Goal: Task Accomplishment & Management: Complete application form

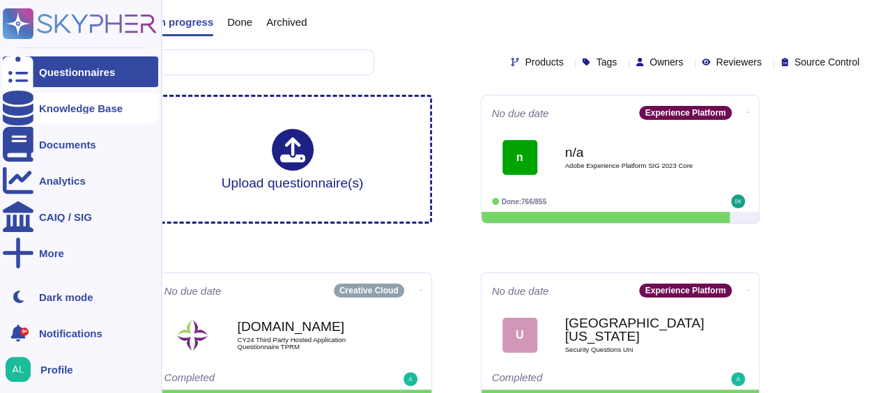
click at [25, 111] on div at bounding box center [18, 108] width 31 height 31
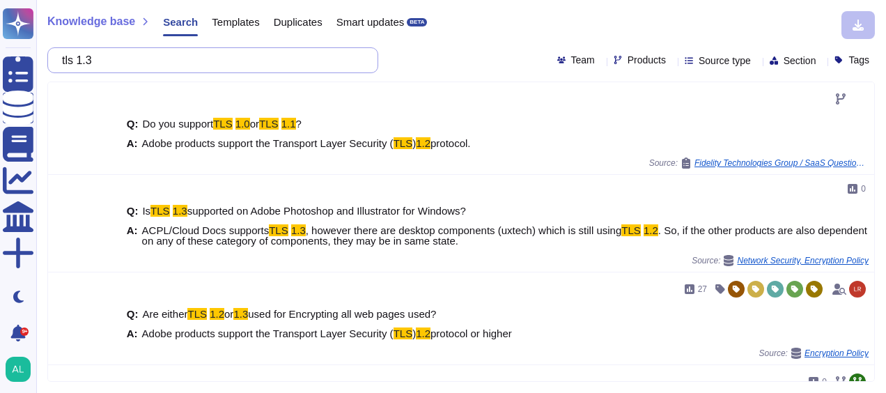
click at [154, 56] on input "tls 1.3" at bounding box center [209, 60] width 309 height 24
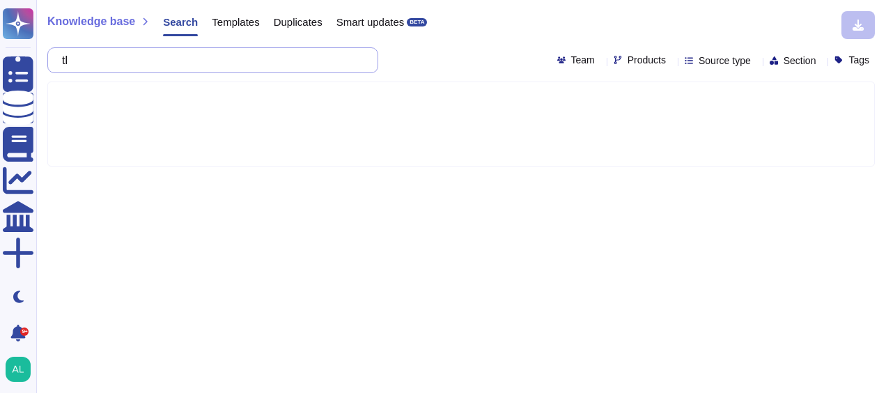
type input "t"
type input "BYOK"
click at [644, 62] on div "Products" at bounding box center [643, 60] width 58 height 10
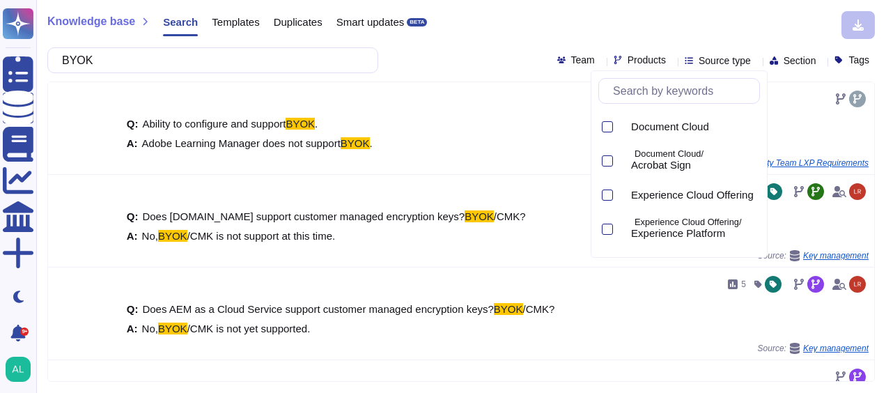
click at [647, 86] on input "text" at bounding box center [682, 91] width 153 height 24
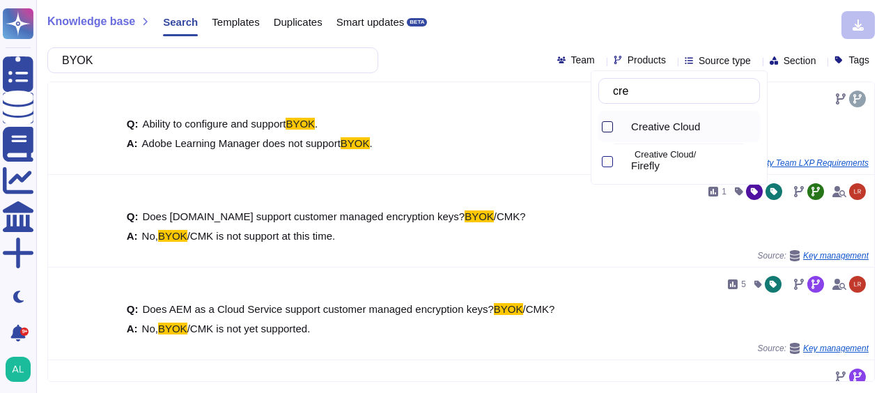
click at [603, 127] on div at bounding box center [607, 126] width 11 height 11
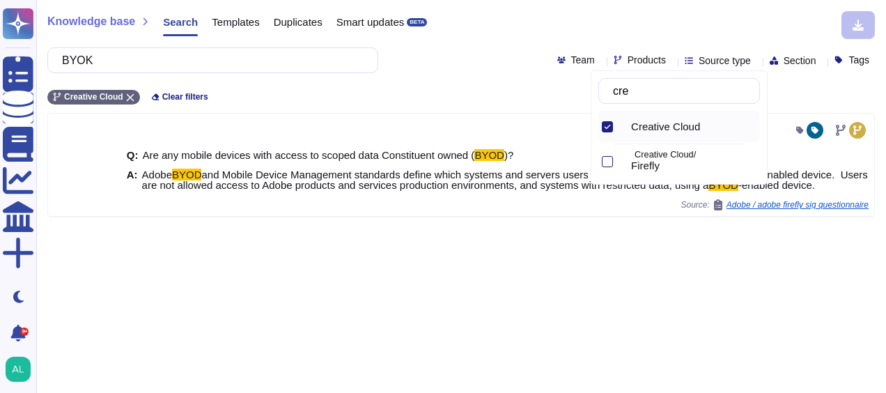
type input "cre"
click at [226, 60] on input "BYOK" at bounding box center [209, 60] width 309 height 24
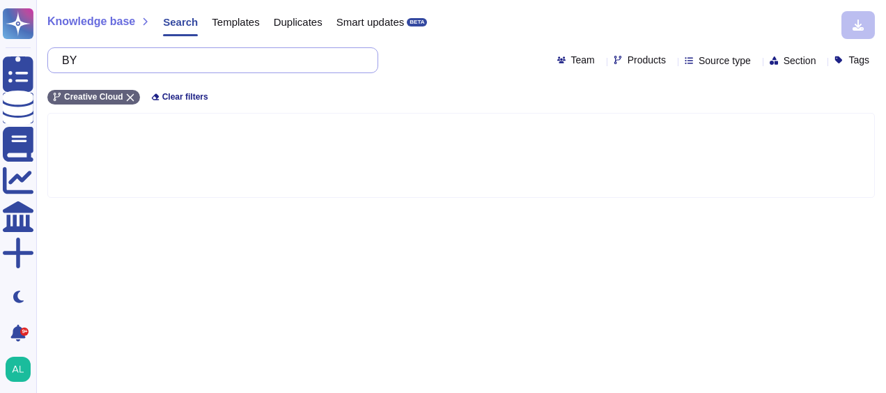
type input "B"
type input "dedicated key"
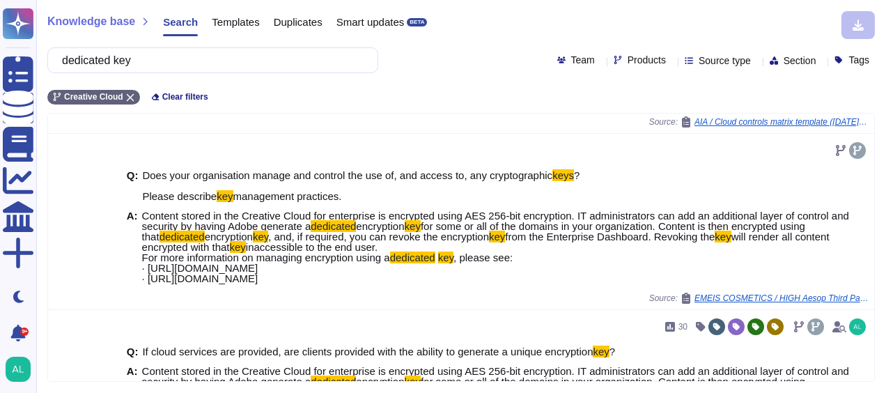
scroll to position [145, 0]
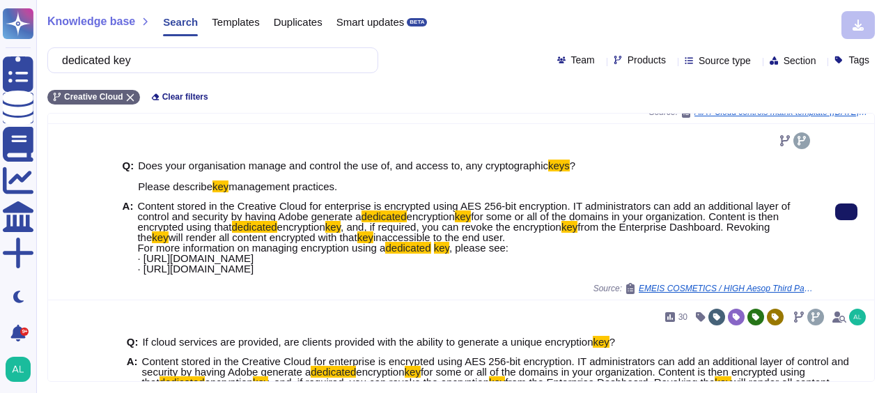
click at [835, 220] on button at bounding box center [846, 211] width 22 height 17
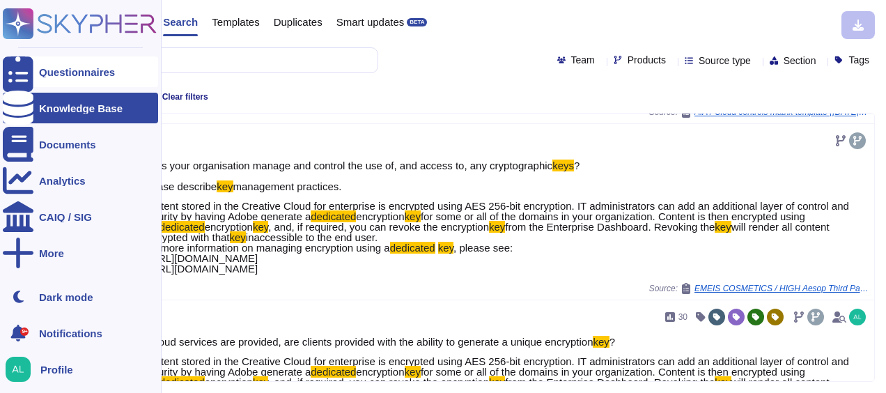
click at [18, 82] on div at bounding box center [18, 71] width 31 height 31
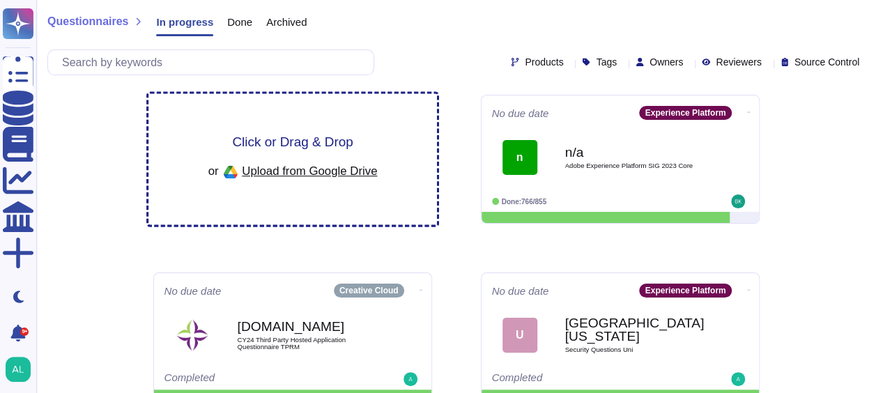
drag, startPoint x: 256, startPoint y: 137, endPoint x: 224, endPoint y: 142, distance: 32.5
click at [224, 142] on div "Click or Drag & Drop or Upload from Google Drive" at bounding box center [292, 159] width 169 height 48
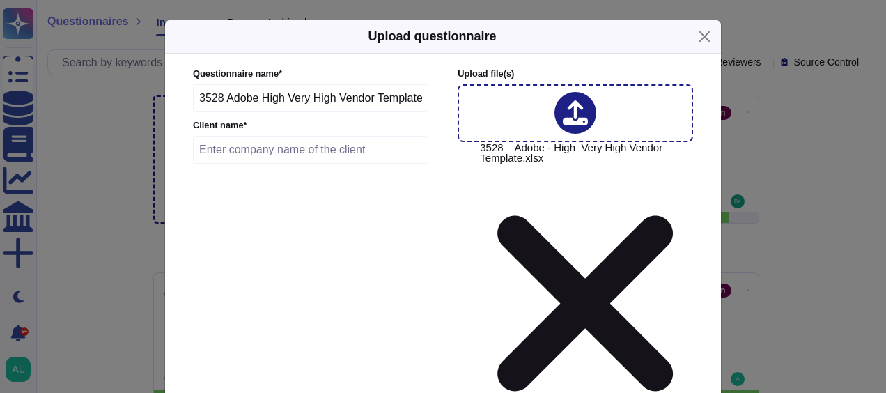
click at [256, 146] on input "text" at bounding box center [310, 150] width 235 height 28
type input "Excilis"
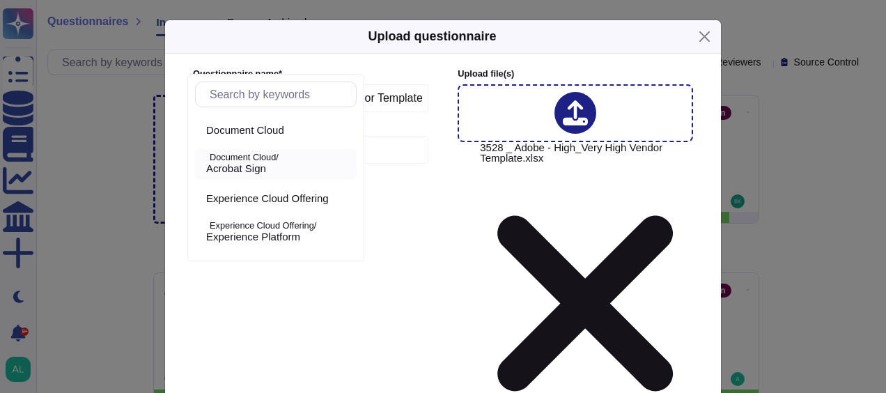
click at [211, 162] on div "Document Cloud/ Acrobat Sign" at bounding box center [279, 164] width 156 height 22
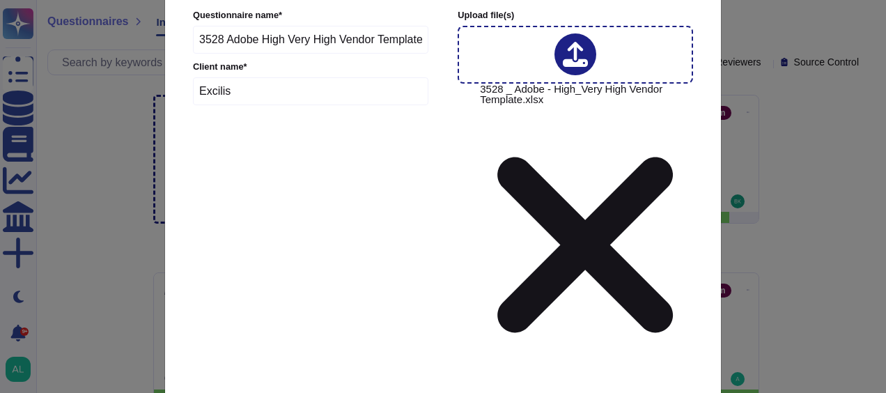
scroll to position [67, 0]
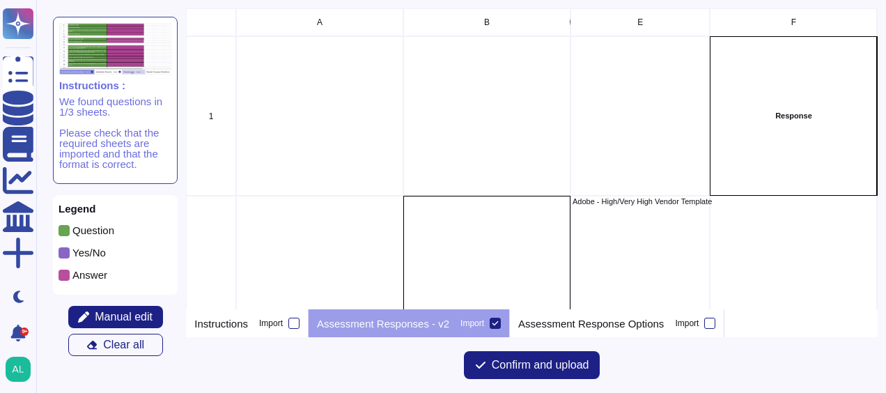
scroll to position [290, 681]
click at [559, 366] on span "Confirm and upload" at bounding box center [541, 365] width 98 height 11
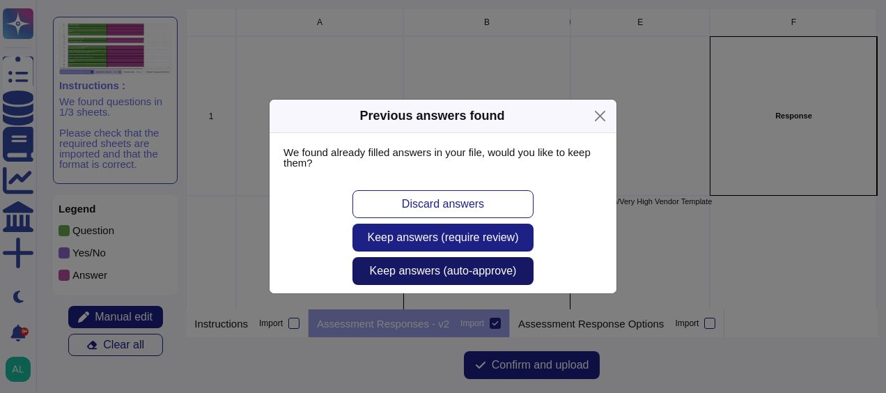
click at [431, 266] on span "Keep answers (auto-approve)" at bounding box center [443, 270] width 147 height 11
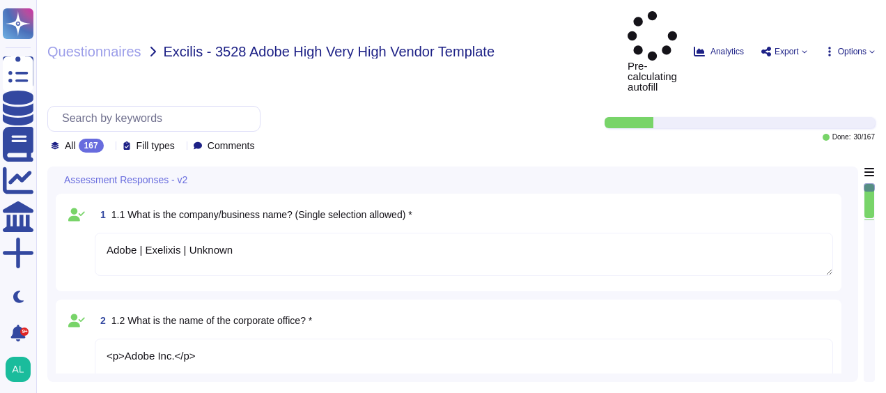
type textarea "Adobe | Exelixis | Unknown"
type textarea "<p>Adobe Inc.</p>"
type textarea "<p><span style="color: rgb(29, 28, 29);">[STREET_ADDRESS];&nbsp;</span></p><p><…"
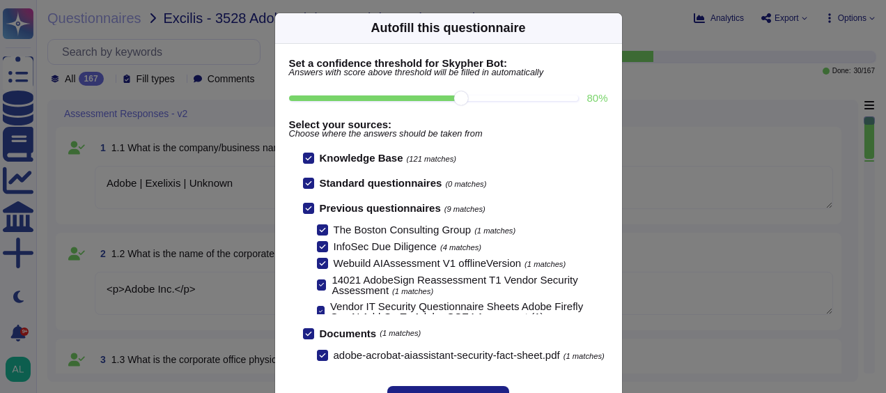
scroll to position [6, 0]
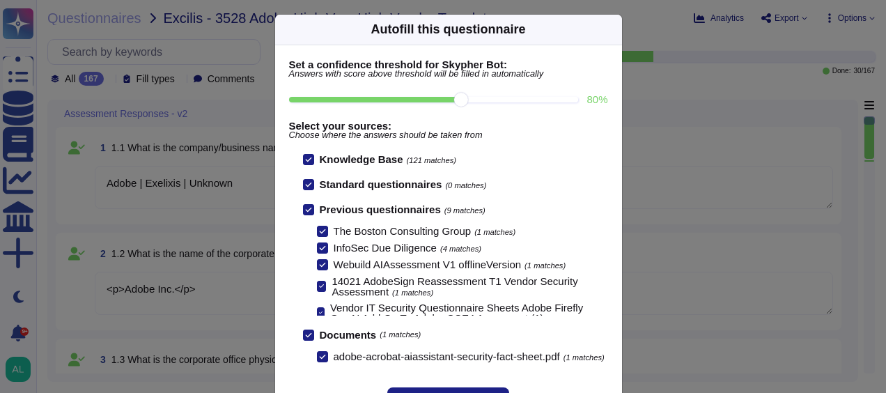
click at [503, 101] on input "80 %" at bounding box center [434, 100] width 290 height 6
type input "90"
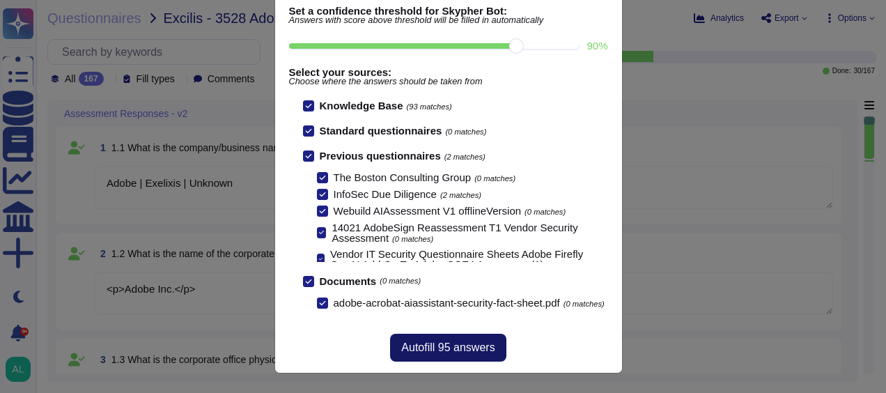
click at [456, 343] on span "Autofill 95 answers" at bounding box center [447, 347] width 93 height 11
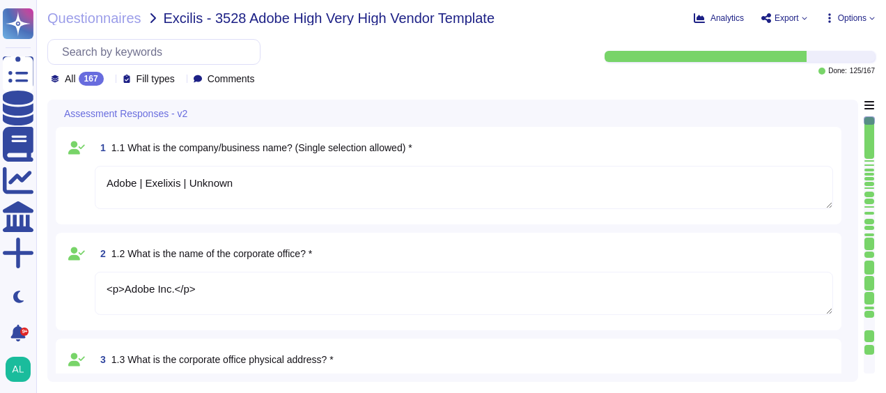
drag, startPoint x: 865, startPoint y: 120, endPoint x: 871, endPoint y: 130, distance: 11.2
click at [871, 130] on div at bounding box center [869, 244] width 11 height 257
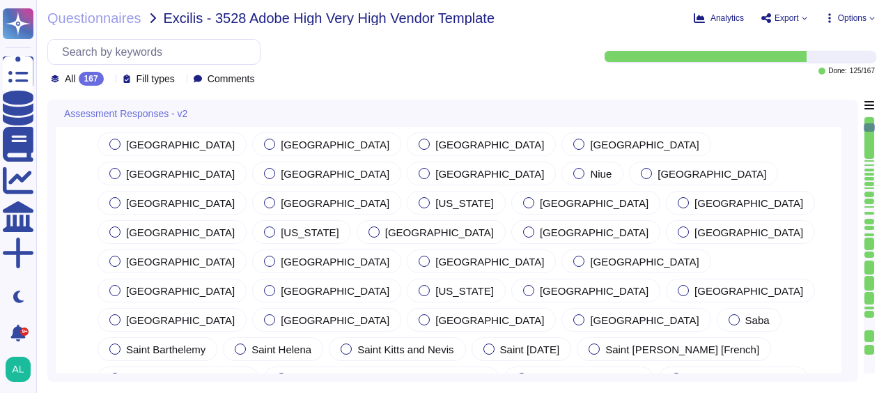
type textarea "<p>41 years - since [DATE]</p>"
type textarea "<p>[URL][DOMAIN_NAME]</p>"
type textarea "<p>Adobe Inc.</p>"
type textarea "<p>Exelixis spends $173K/year on Adobe Digital Media products including Acrobat…"
type textarea "<p>29000</p>"
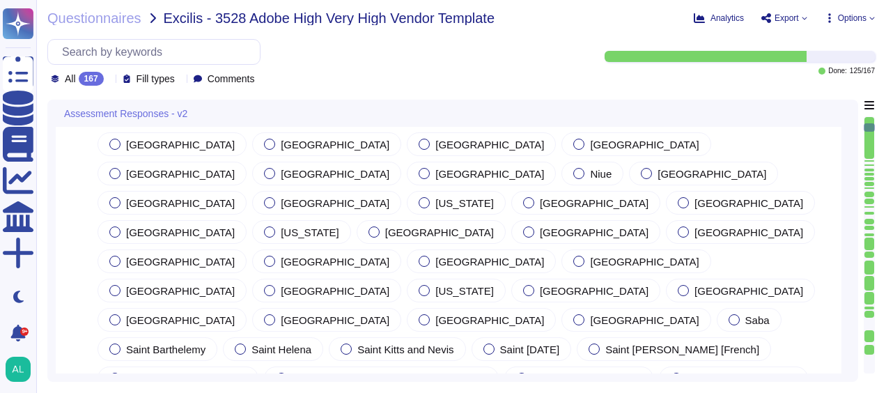
type textarea "[PERSON_NAME]"
type textarea "[PERSON_NAME][EMAIL_ADDRESS][DOMAIN_NAME]"
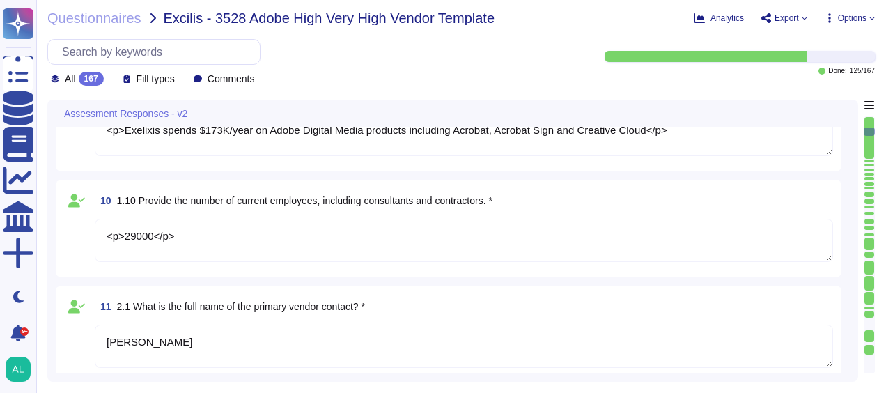
type textarea "[PERSON_NAME]"
type textarea "[EMAIL_ADDRESS][DOMAIN_NAME]"
type textarea "Nubiaa Shabaka"
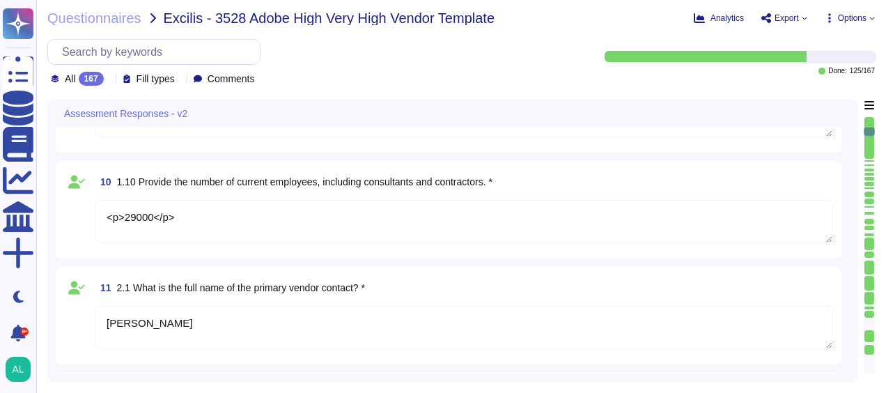
click at [109, 80] on icon at bounding box center [109, 80] width 0 height 0
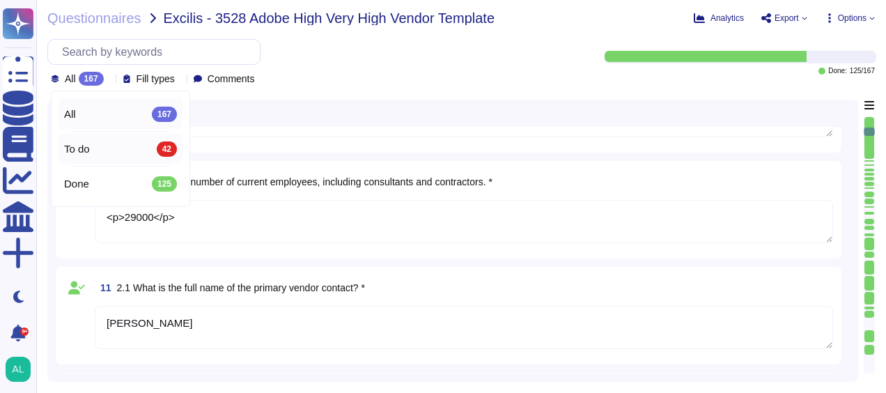
click at [116, 139] on div "To do 42" at bounding box center [121, 148] width 124 height 31
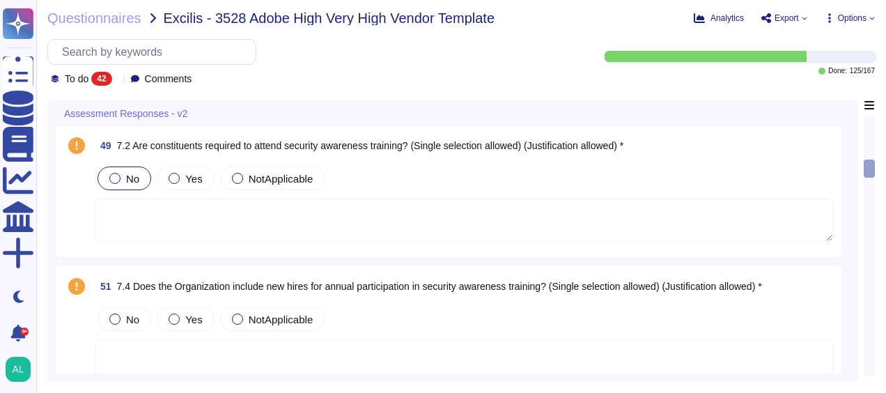
click at [116, 173] on label "No" at bounding box center [124, 178] width 30 height 11
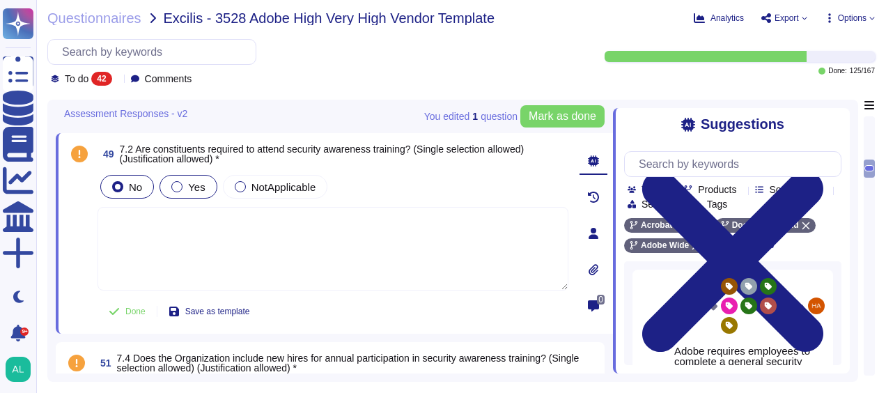
click at [177, 181] on div at bounding box center [176, 186] width 11 height 11
click at [546, 119] on span "Mark as done" at bounding box center [563, 116] width 68 height 11
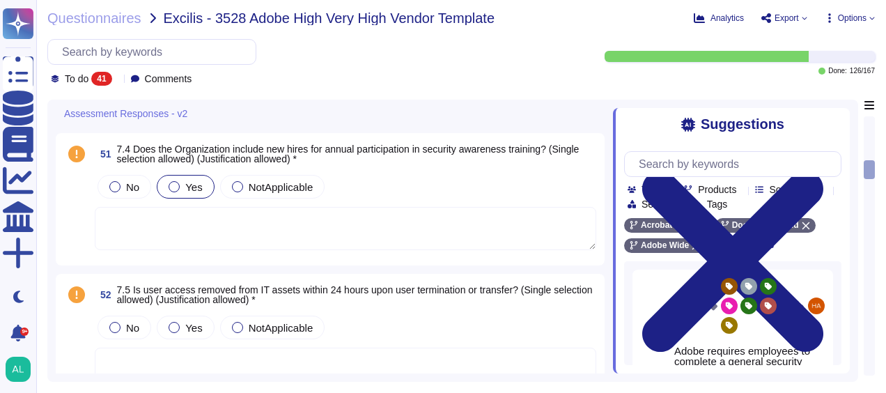
click at [175, 183] on div at bounding box center [174, 186] width 11 height 11
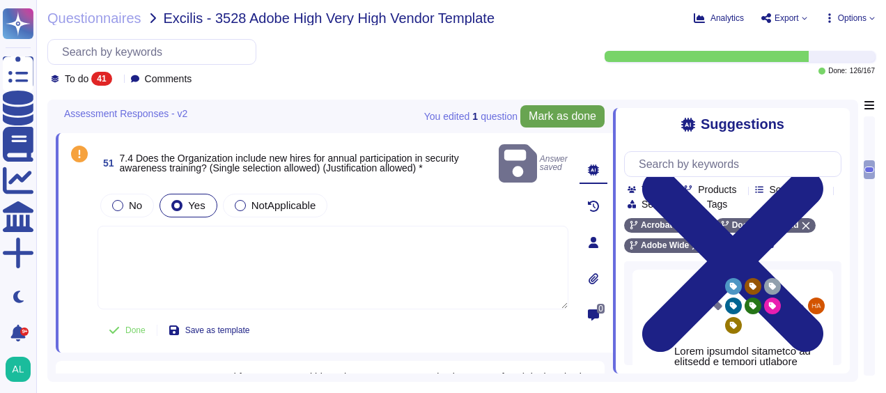
click at [571, 117] on span "Mark as done" at bounding box center [563, 116] width 68 height 11
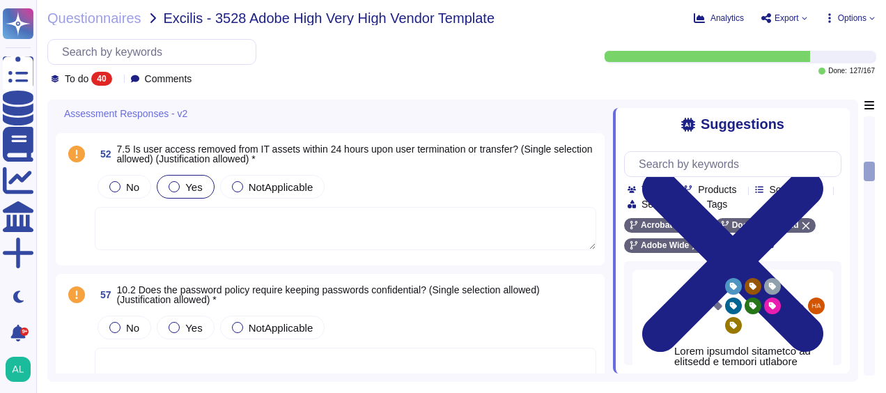
click at [177, 187] on div at bounding box center [174, 186] width 11 height 11
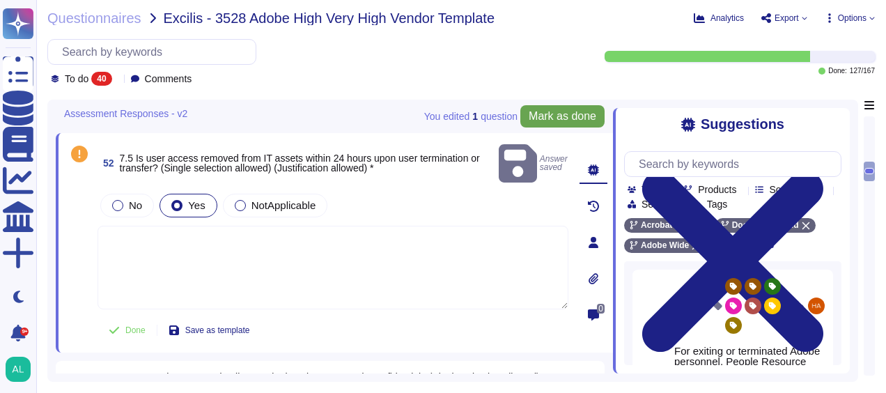
click at [568, 121] on span "Mark as done" at bounding box center [563, 116] width 68 height 11
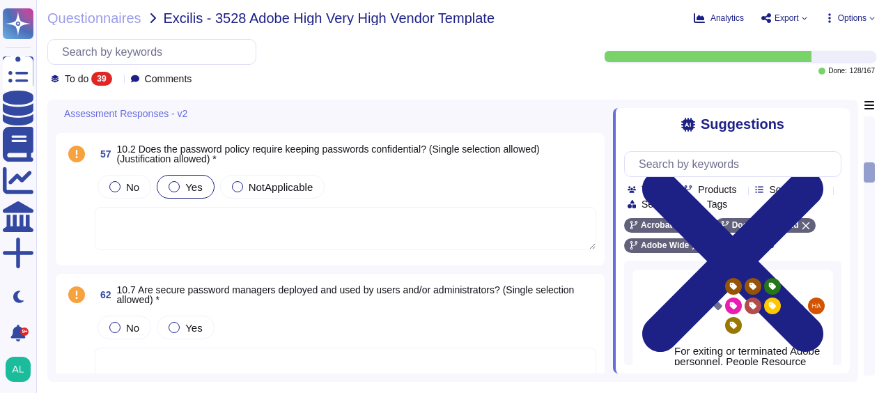
click at [177, 183] on div at bounding box center [174, 186] width 11 height 11
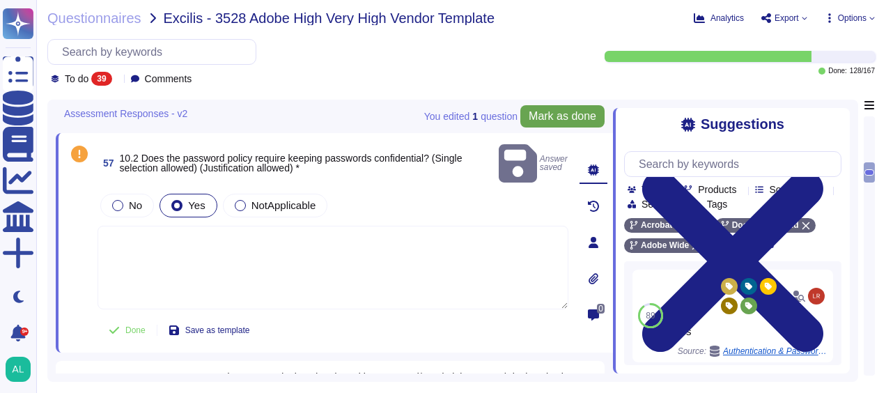
click at [546, 120] on span "Mark as done" at bounding box center [563, 116] width 68 height 11
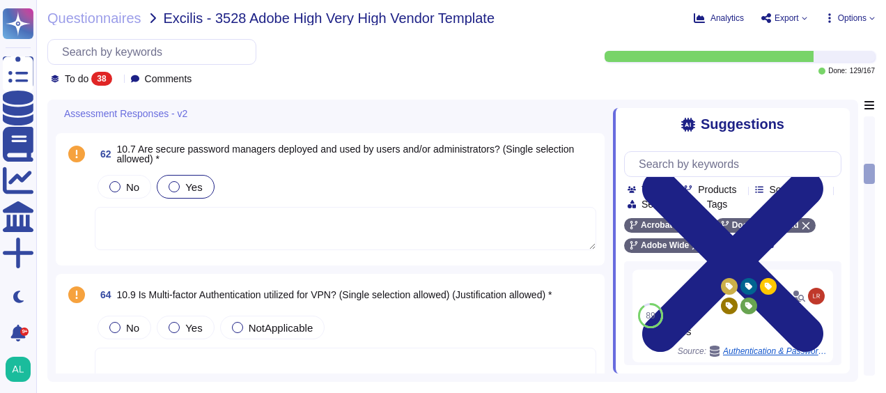
click at [188, 181] on span "Yes" at bounding box center [193, 187] width 17 height 12
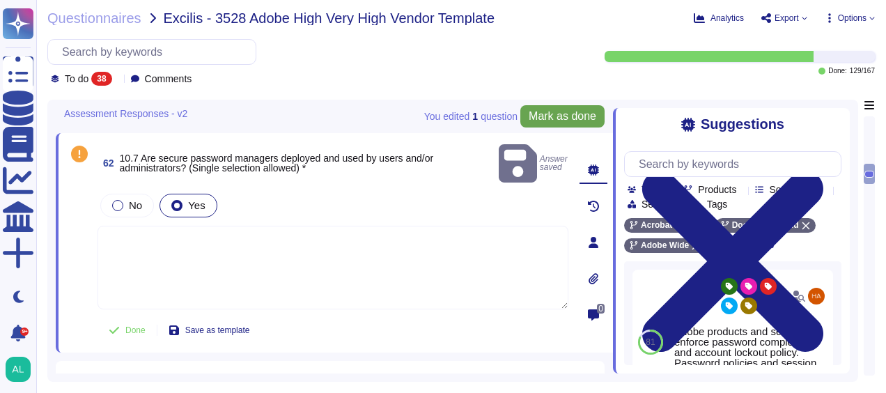
click at [565, 114] on span "Mark as done" at bounding box center [563, 116] width 68 height 11
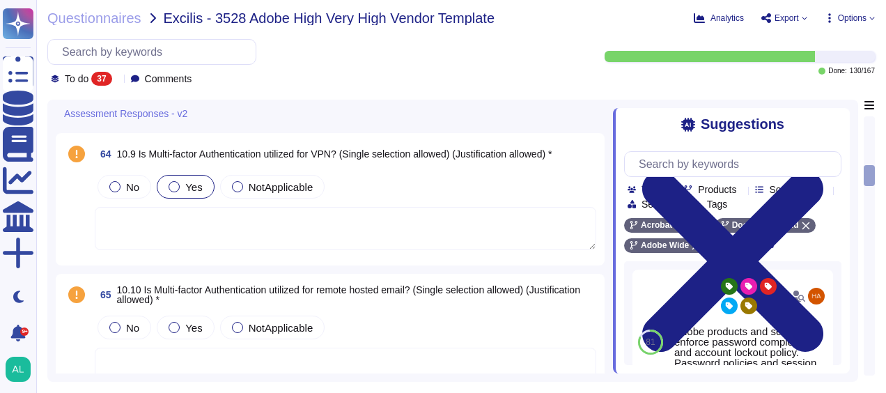
click at [194, 181] on span "Yes" at bounding box center [193, 187] width 17 height 12
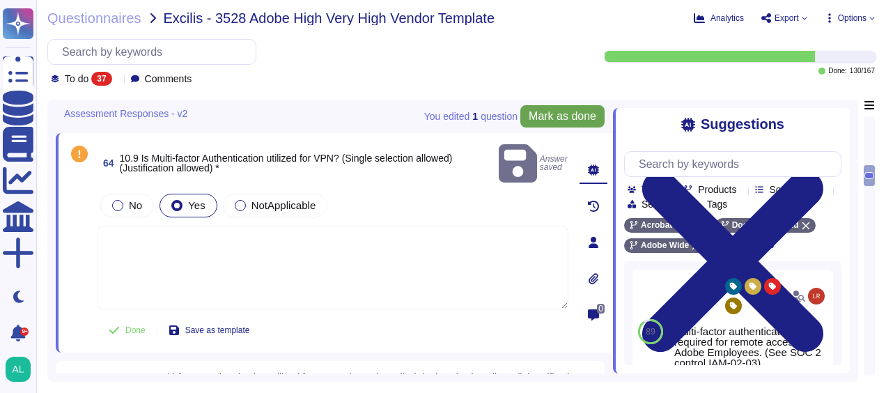
click at [578, 120] on span "Mark as done" at bounding box center [563, 116] width 68 height 11
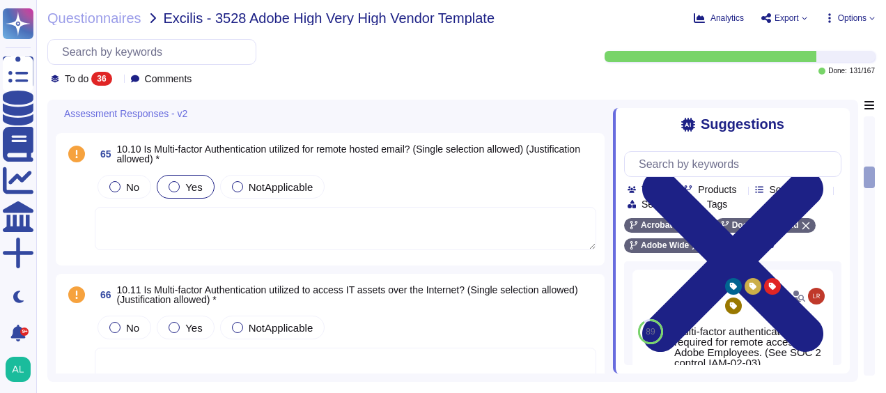
click at [202, 189] on div "Yes" at bounding box center [185, 187] width 57 height 24
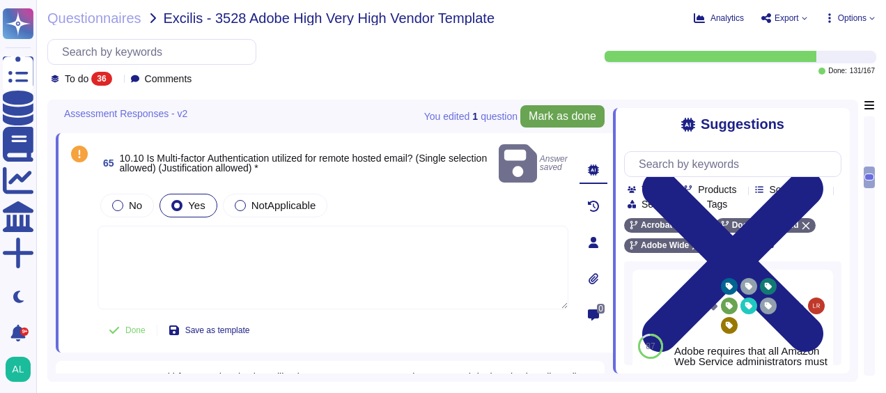
click at [570, 117] on span "Mark as done" at bounding box center [563, 116] width 68 height 11
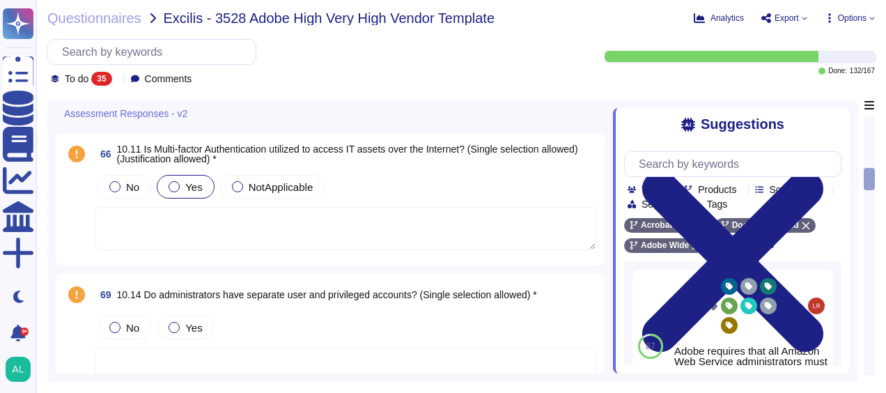
click at [181, 190] on div "Yes" at bounding box center [185, 187] width 57 height 24
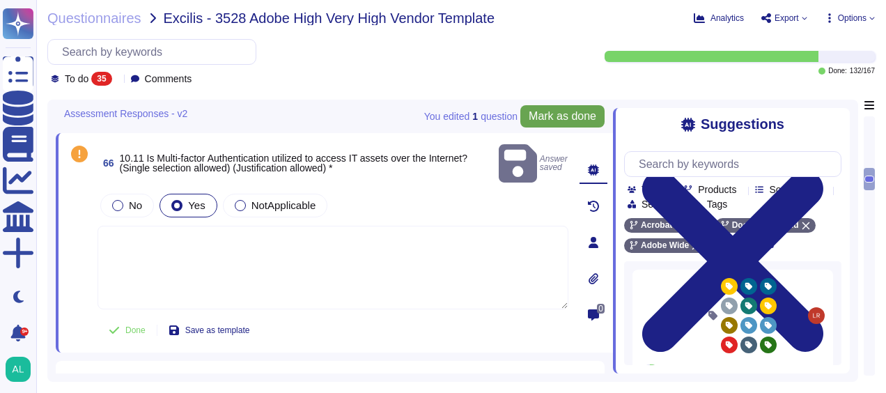
click at [551, 120] on span "Mark as done" at bounding box center [563, 116] width 68 height 11
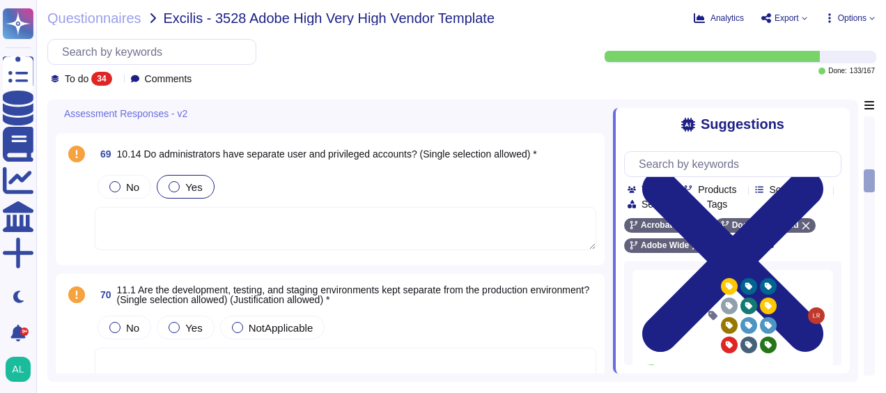
click at [187, 183] on span "Yes" at bounding box center [193, 187] width 17 height 12
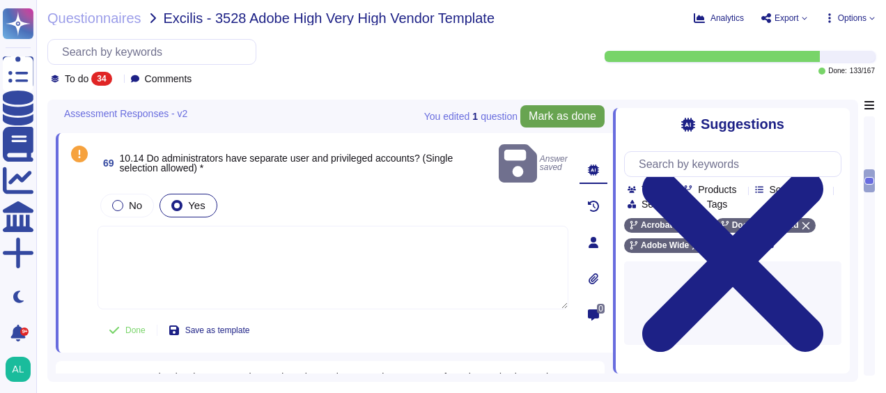
click at [582, 111] on span "Mark as done" at bounding box center [563, 116] width 68 height 11
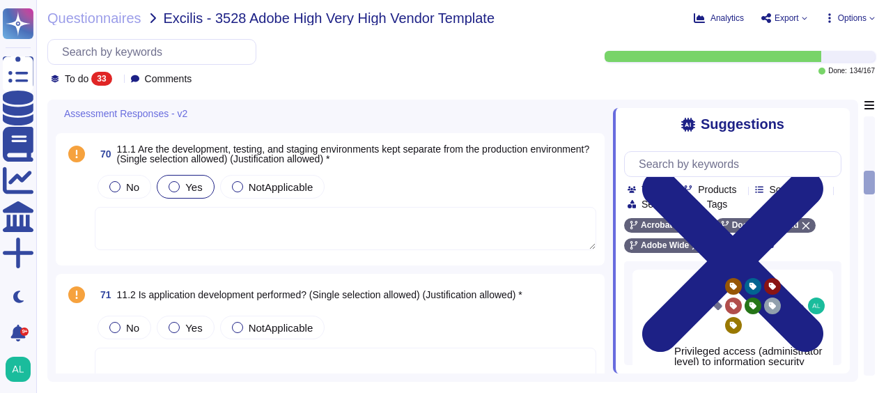
click at [188, 187] on span "Yes" at bounding box center [193, 187] width 17 height 12
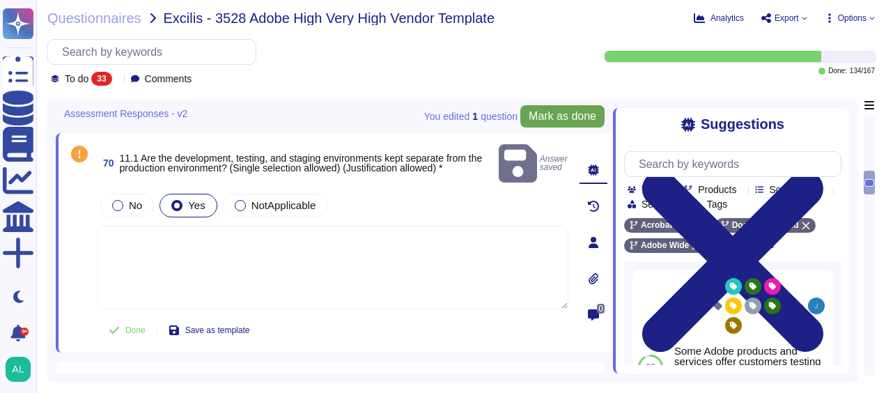
click at [567, 113] on span "Mark as done" at bounding box center [563, 116] width 68 height 11
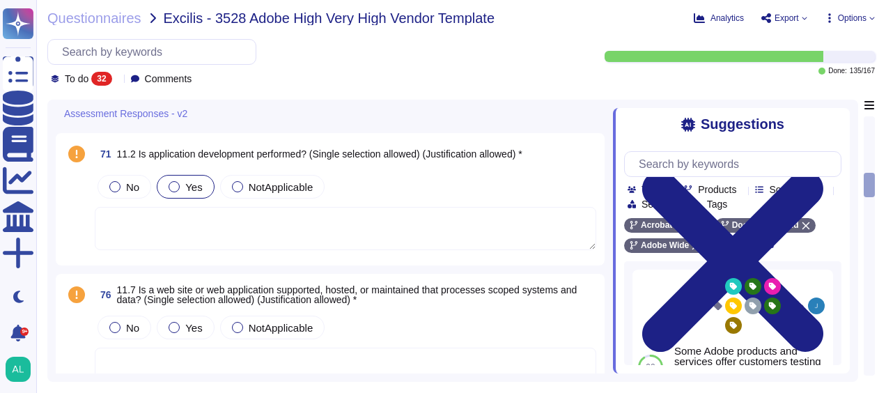
click at [185, 181] on span "Yes" at bounding box center [193, 187] width 17 height 12
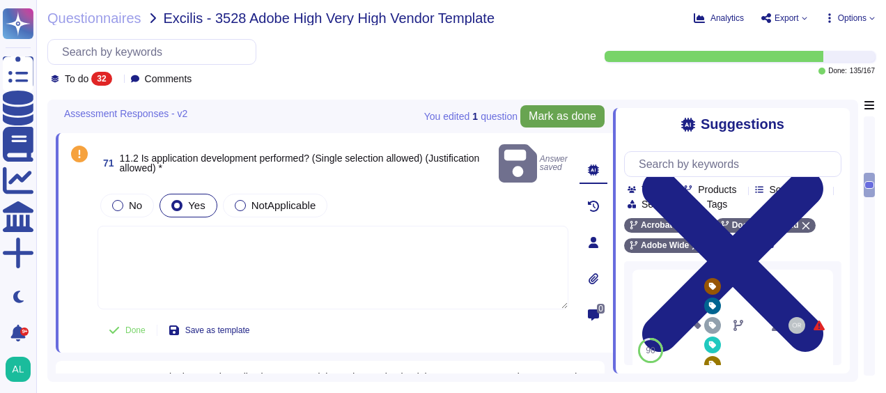
click at [552, 118] on span "Mark as done" at bounding box center [563, 116] width 68 height 11
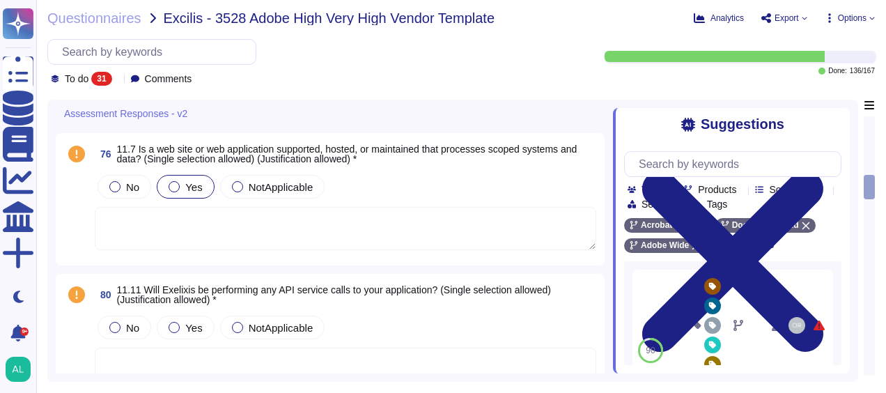
click at [190, 181] on span "Yes" at bounding box center [193, 187] width 17 height 12
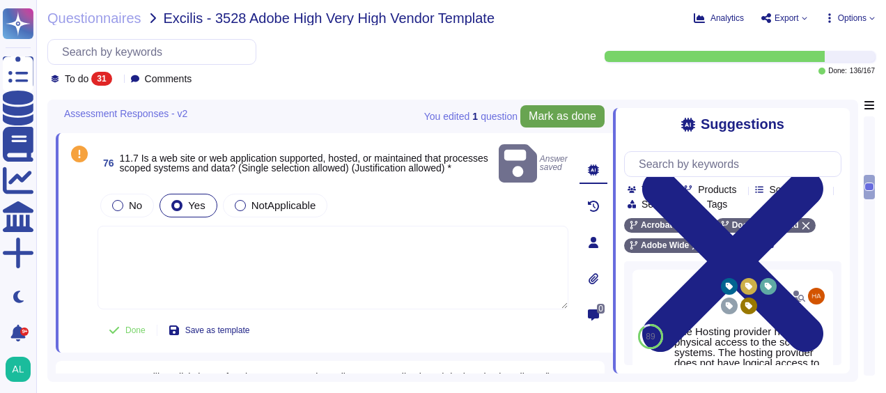
click at [568, 117] on span "Mark as done" at bounding box center [563, 116] width 68 height 11
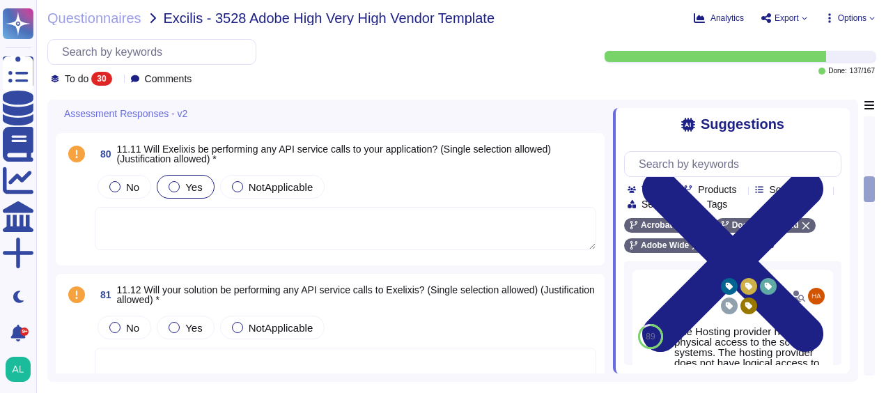
click at [186, 181] on span "Yes" at bounding box center [193, 187] width 17 height 12
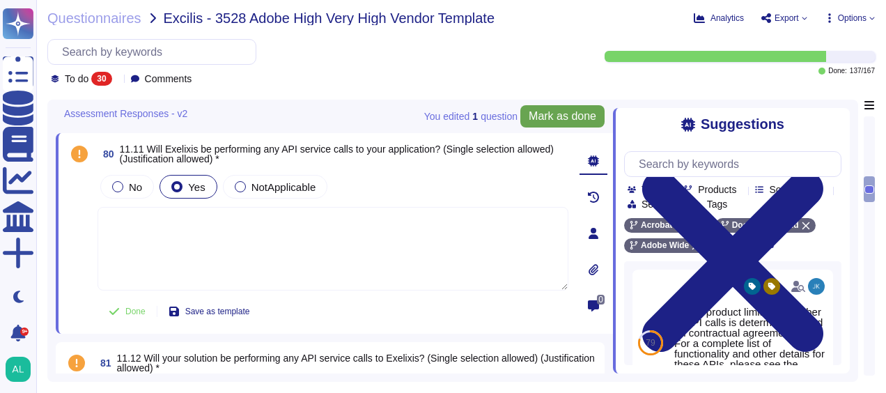
click at [582, 113] on span "Mark as done" at bounding box center [563, 116] width 68 height 11
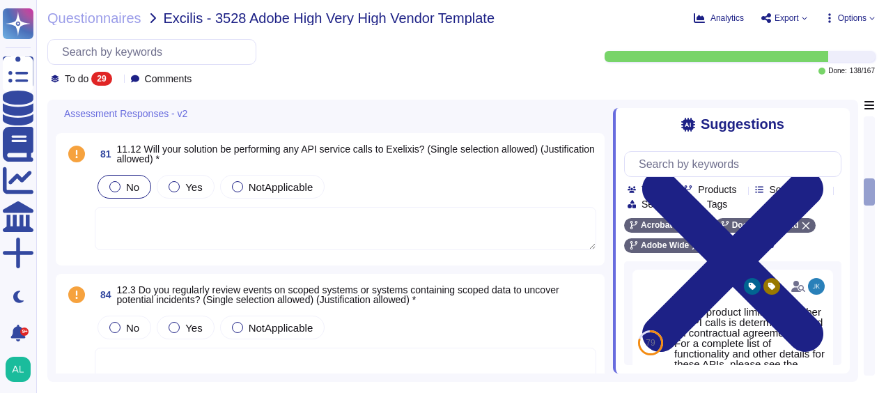
click at [114, 184] on div at bounding box center [114, 186] width 11 height 11
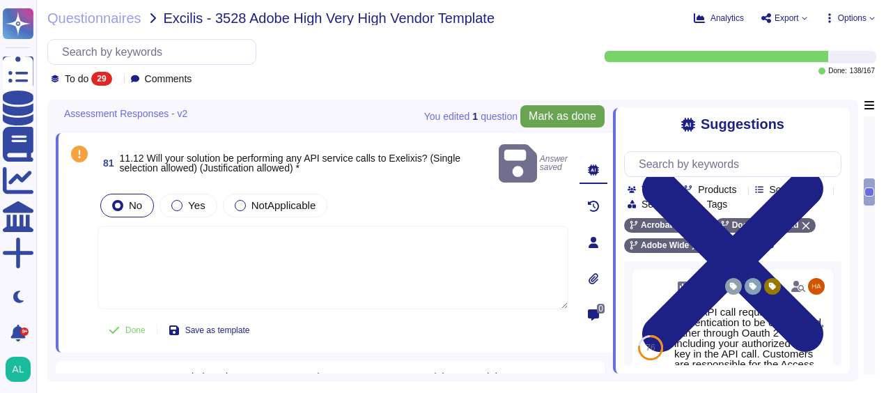
click at [558, 105] on button "Mark as done" at bounding box center [562, 116] width 84 height 22
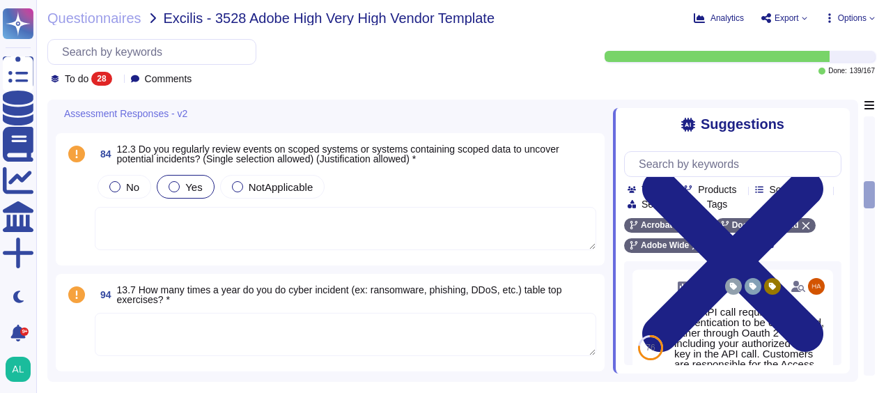
click at [173, 181] on div at bounding box center [174, 186] width 11 height 11
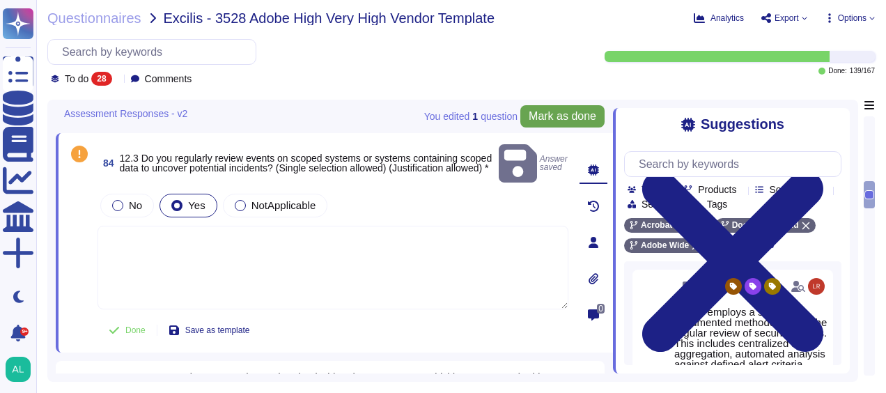
click at [572, 113] on span "Mark as done" at bounding box center [563, 116] width 68 height 11
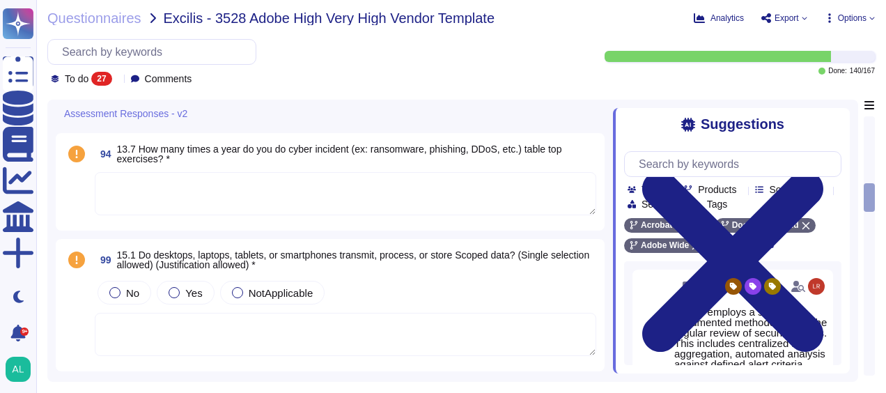
click at [323, 194] on textarea at bounding box center [346, 193] width 502 height 43
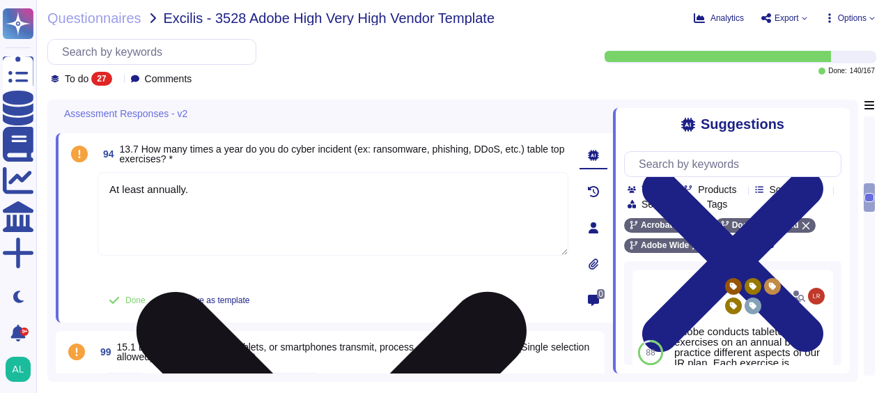
click at [121, 187] on textarea "At least annually." at bounding box center [333, 214] width 471 height 84
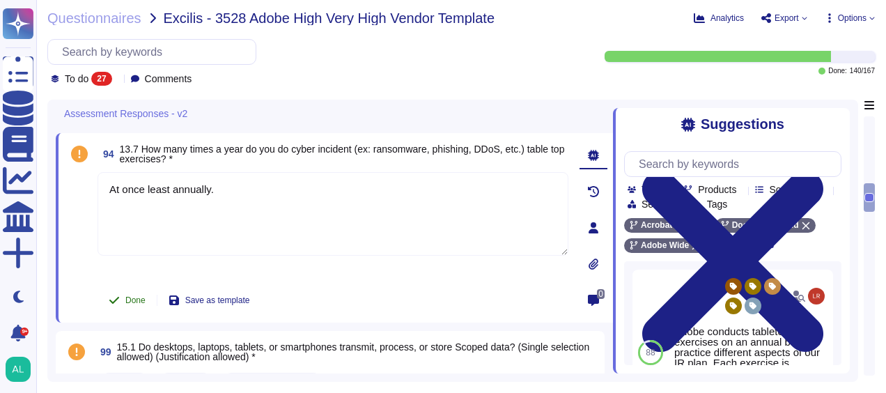
type textarea "At once least annually."
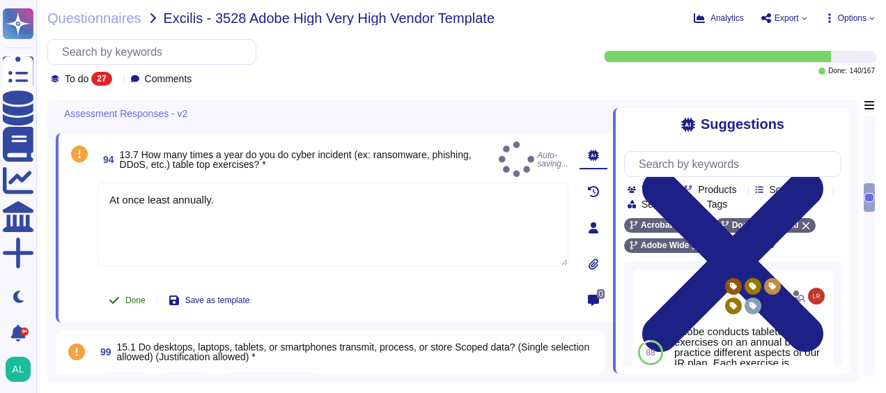
click at [125, 296] on span "Done" at bounding box center [135, 300] width 20 height 8
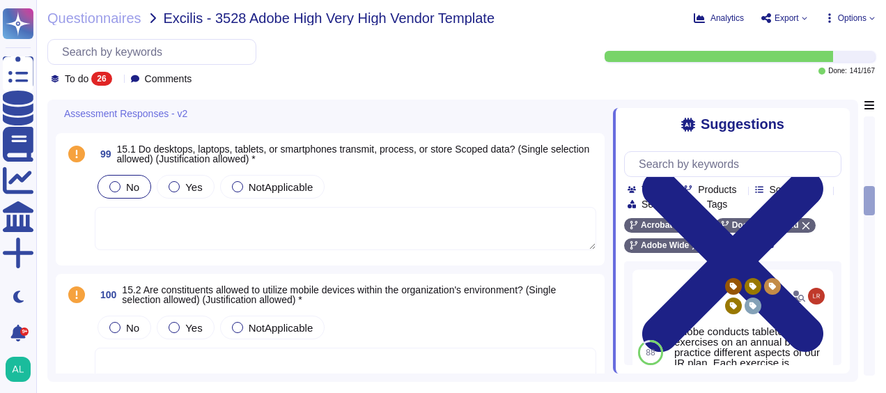
click at [131, 181] on span "No" at bounding box center [132, 187] width 13 height 12
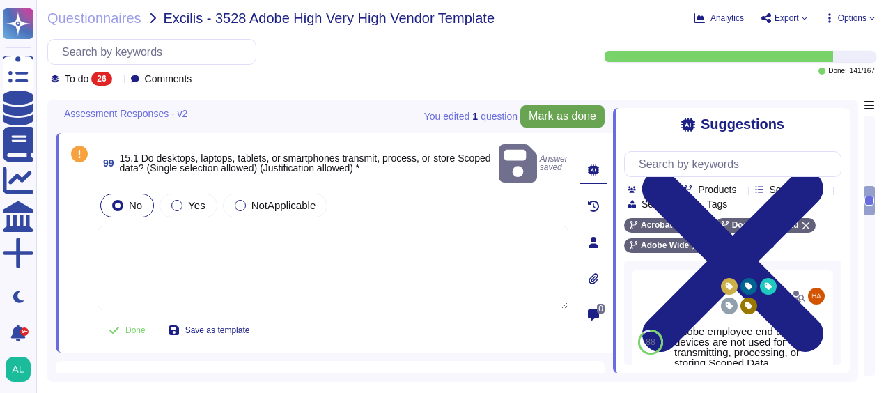
click at [565, 112] on span "Mark as done" at bounding box center [563, 116] width 68 height 11
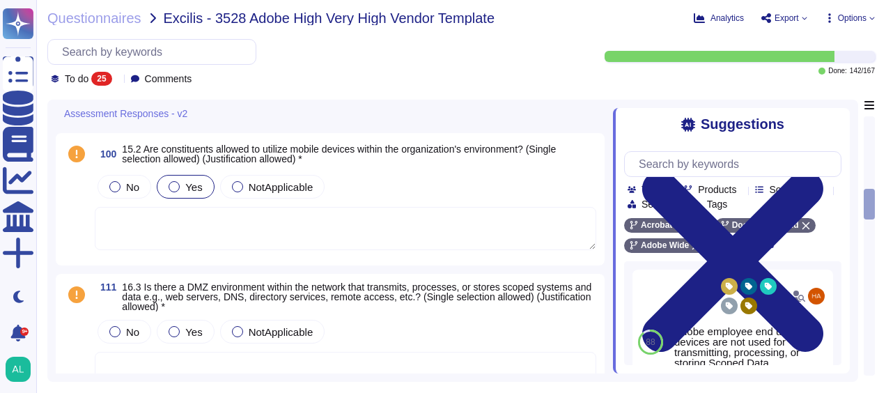
click at [188, 184] on span "Yes" at bounding box center [193, 187] width 17 height 12
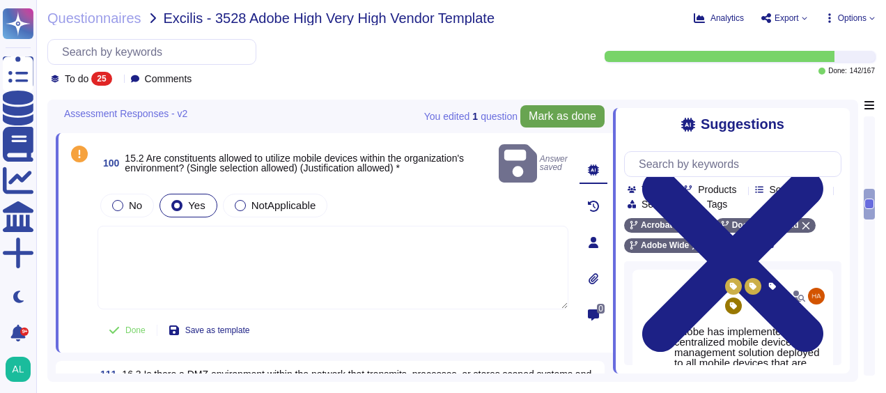
click at [570, 107] on button "Mark as done" at bounding box center [562, 116] width 84 height 22
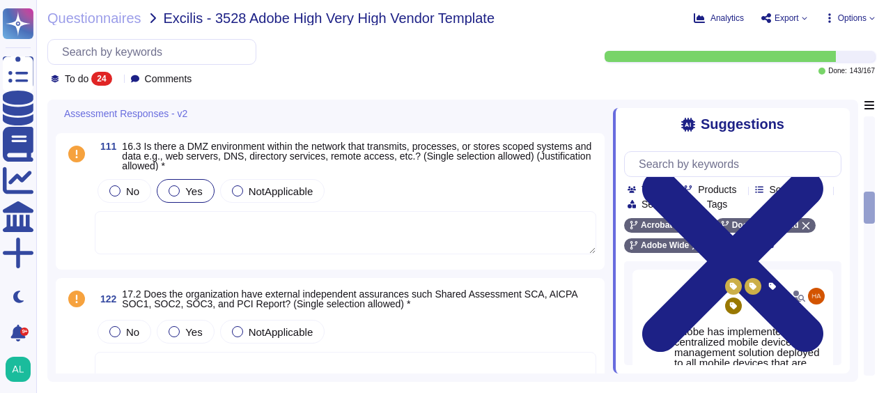
click at [183, 187] on label "Yes" at bounding box center [185, 190] width 33 height 11
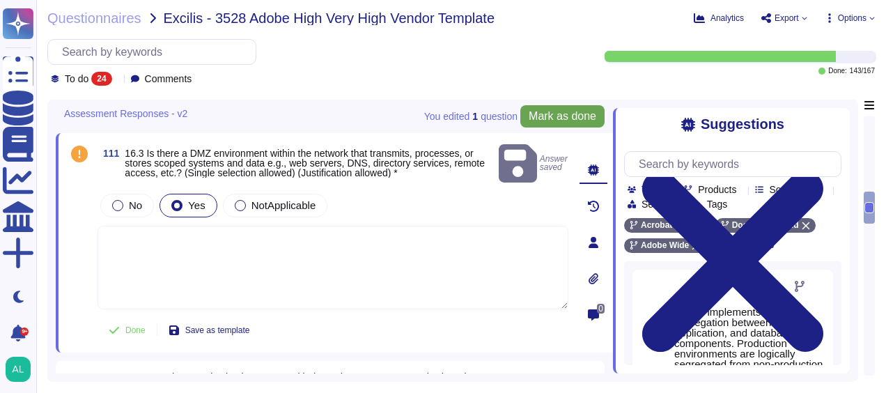
click at [560, 117] on span "Mark as done" at bounding box center [563, 116] width 68 height 11
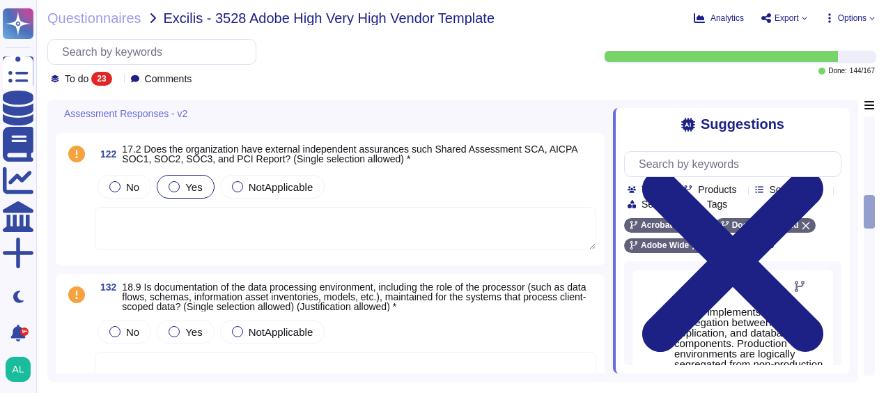
click at [211, 184] on div "Yes" at bounding box center [185, 187] width 57 height 24
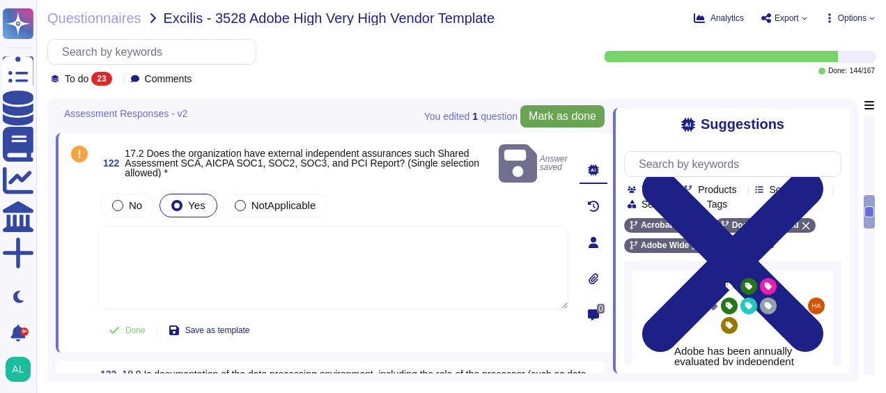
click at [552, 118] on span "Mark as done" at bounding box center [563, 116] width 68 height 11
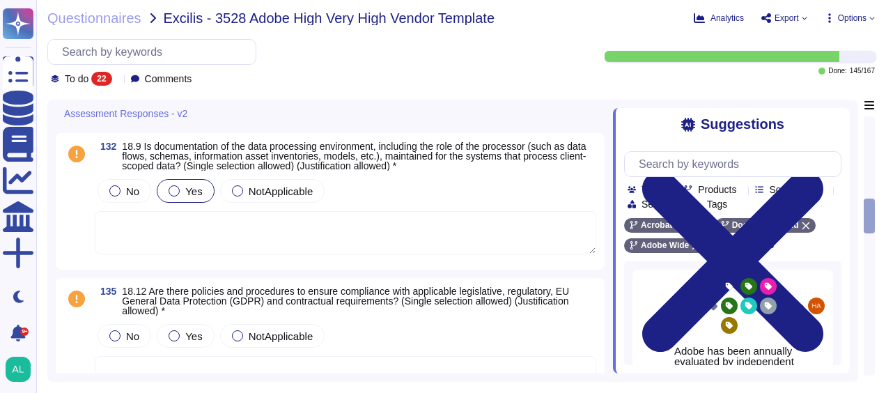
click at [187, 193] on span "Yes" at bounding box center [193, 191] width 17 height 12
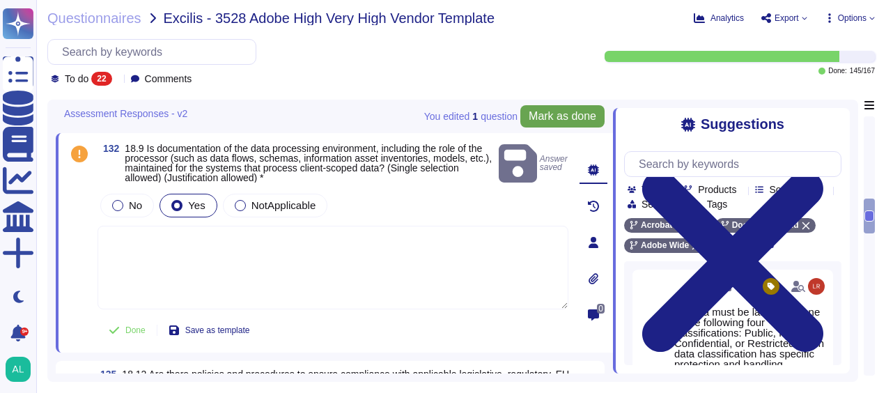
click at [556, 111] on span "Mark as done" at bounding box center [563, 116] width 68 height 11
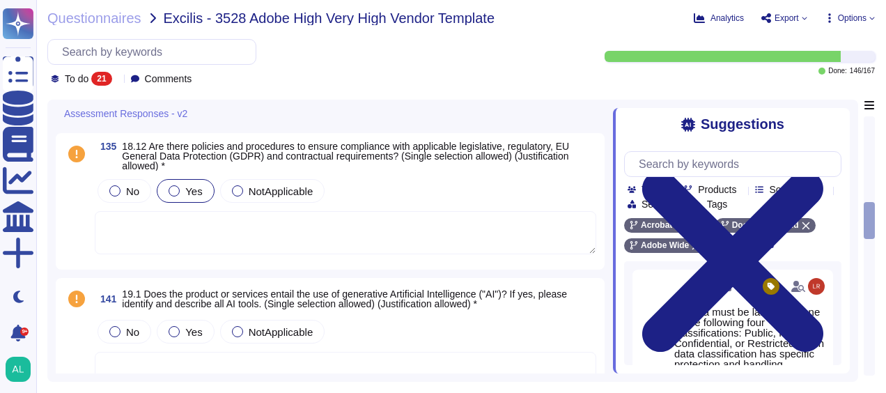
click at [184, 196] on div "Yes" at bounding box center [185, 191] width 57 height 24
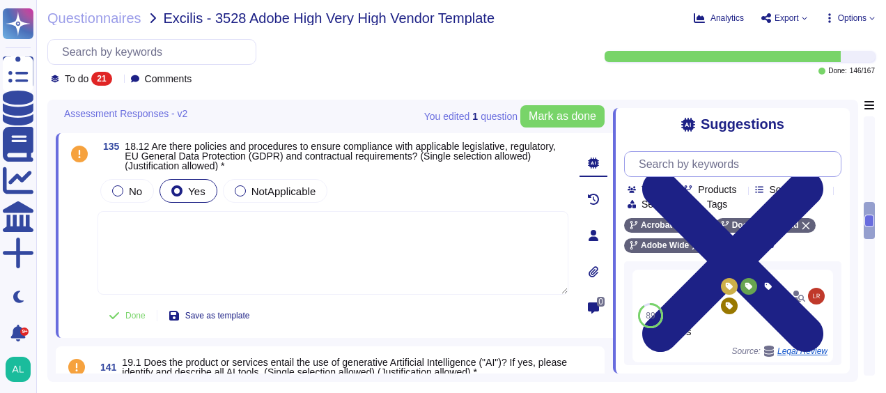
click at [757, 161] on input "text" at bounding box center [736, 164] width 209 height 24
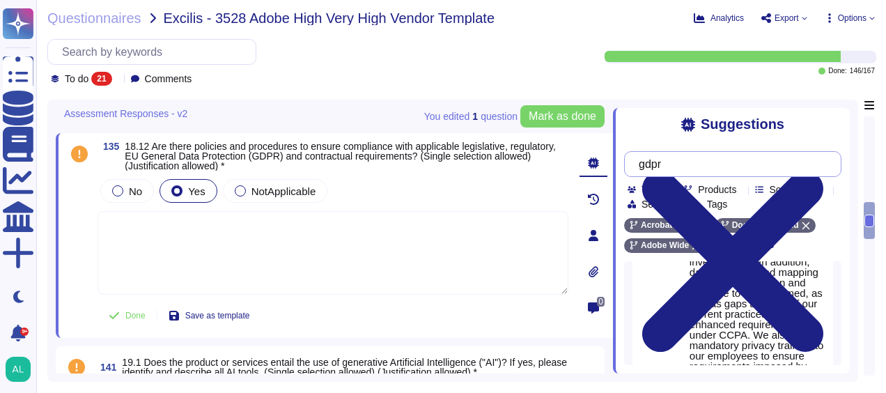
scroll to position [780, 0]
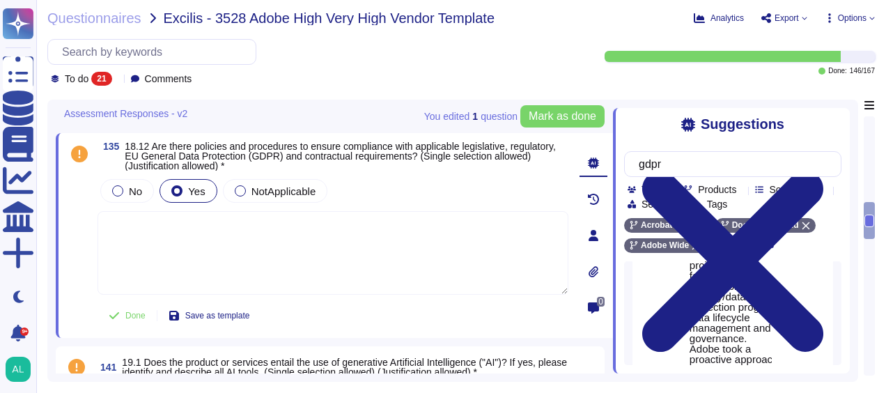
type input "gdpr"
click at [778, 275] on div "Use" at bounding box center [806, 138] width 56 height 1298
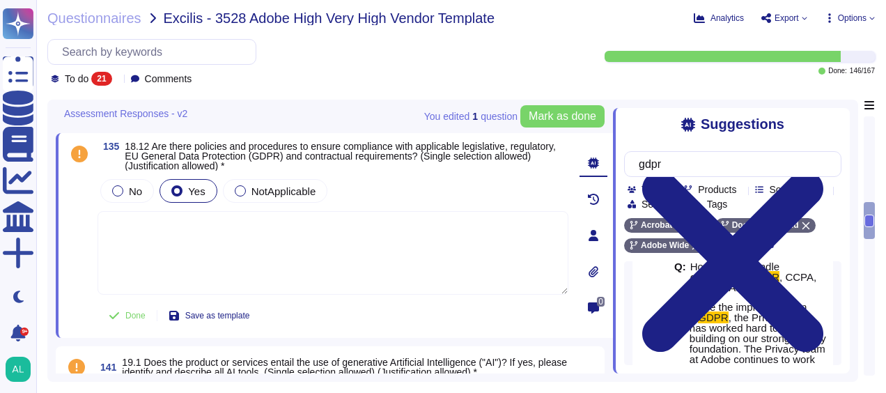
scroll to position [0, 0]
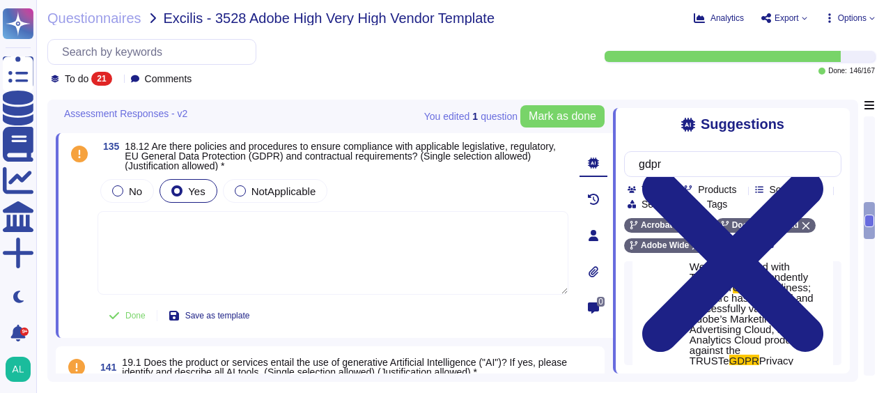
scroll to position [362, 0]
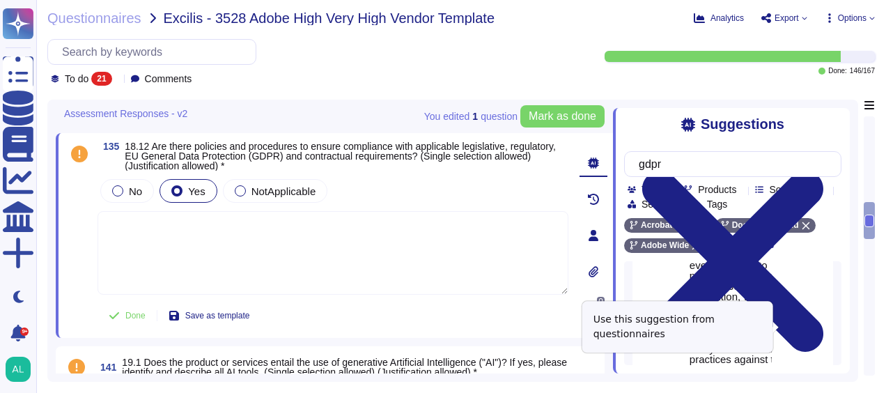
type textarea "Lorem ips dolorsitametco ad ELIT, sed Doeiusm Temp inc utlabo etdo ma aliquaen …"
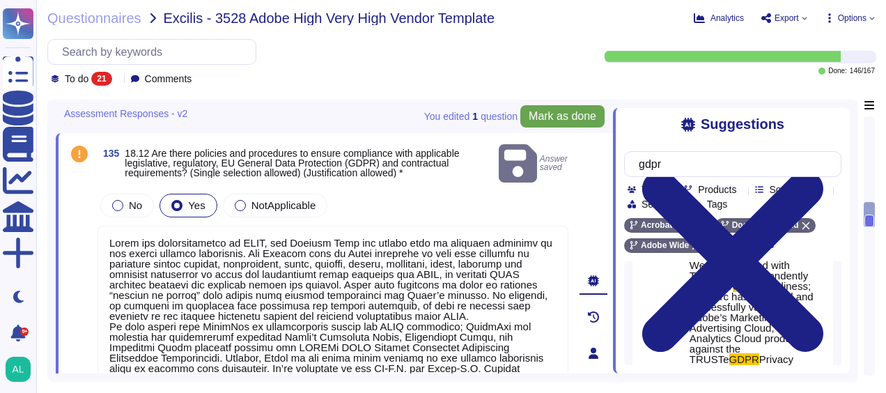
click at [571, 114] on span "Mark as done" at bounding box center [563, 116] width 68 height 11
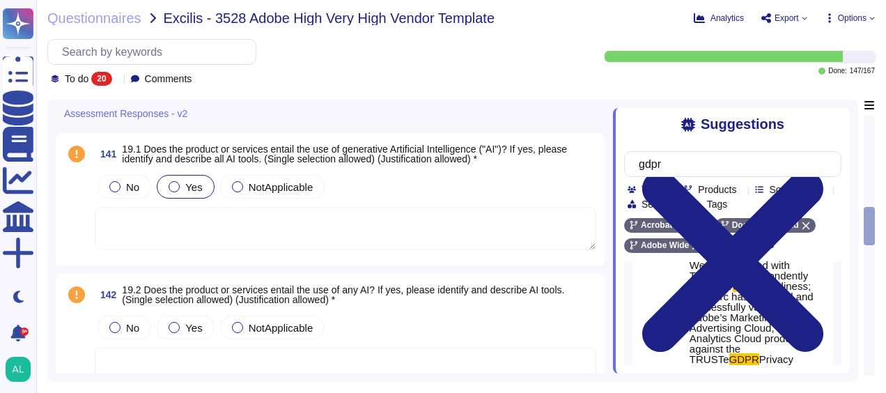
click at [176, 187] on div at bounding box center [174, 186] width 11 height 11
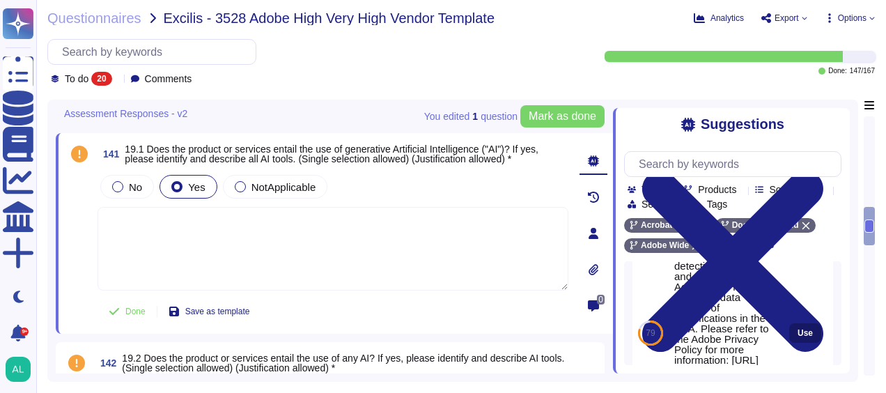
scroll to position [88, 0]
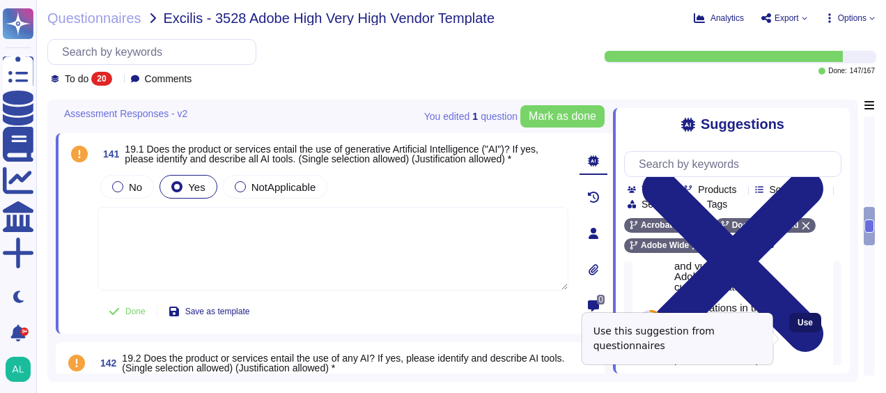
click at [798, 327] on span "Use" at bounding box center [805, 322] width 15 height 8
type textarea "Adobe uses machine learning software to aid in detecting threats and vulnerabil…"
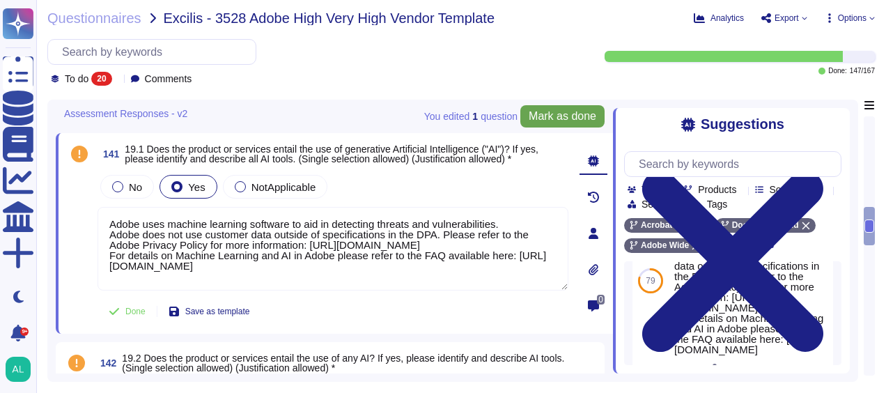
click at [557, 122] on span "Mark as done" at bounding box center [563, 116] width 68 height 11
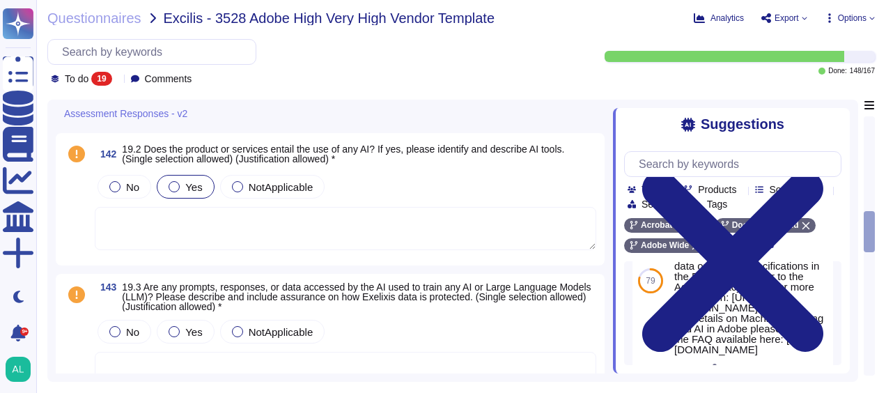
click at [184, 184] on label "Yes" at bounding box center [185, 186] width 33 height 11
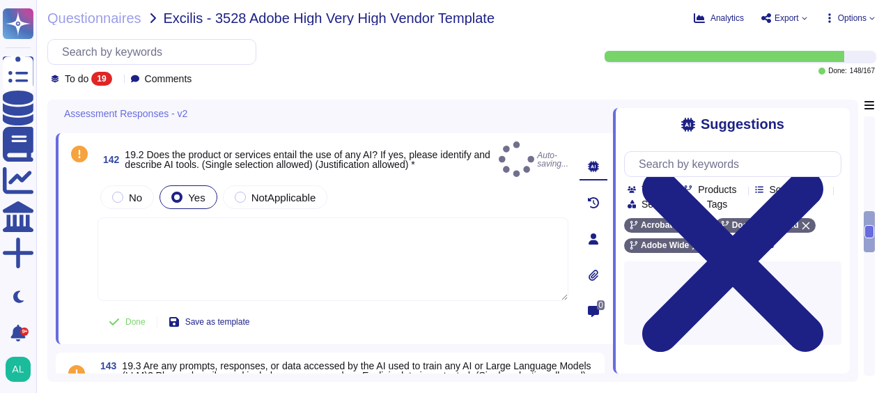
scroll to position [0, 0]
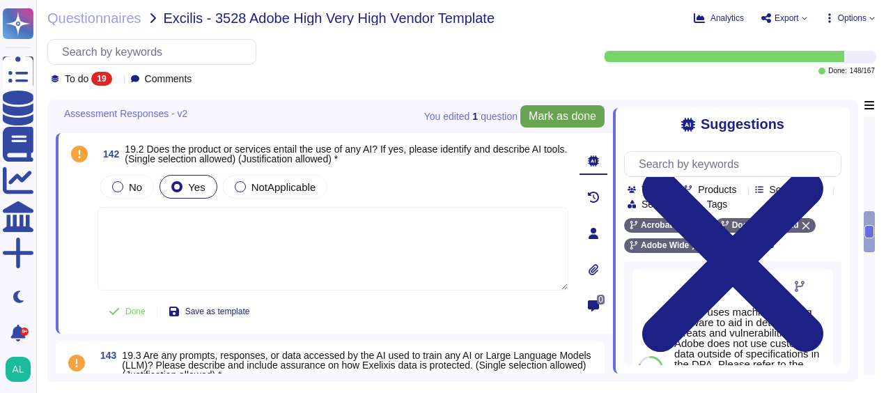
click at [560, 105] on button "Mark as done" at bounding box center [562, 116] width 84 height 22
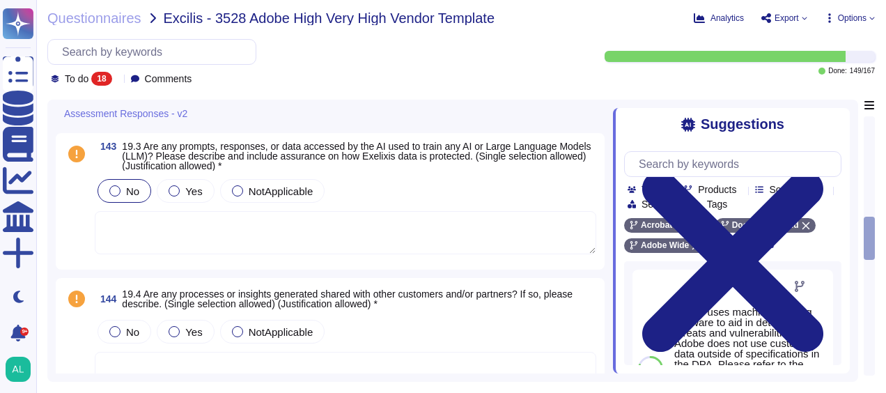
click at [127, 185] on span "No" at bounding box center [132, 191] width 13 height 12
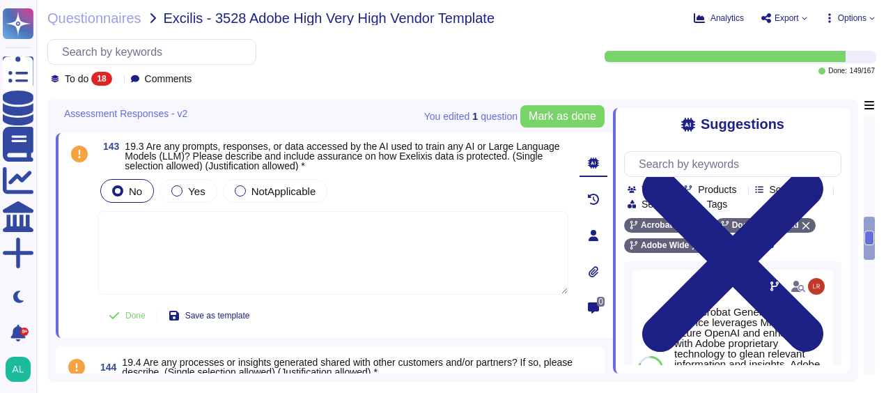
drag, startPoint x: 842, startPoint y: 360, endPoint x: 463, endPoint y: 254, distance: 393.5
click at [463, 254] on textarea at bounding box center [333, 253] width 471 height 84
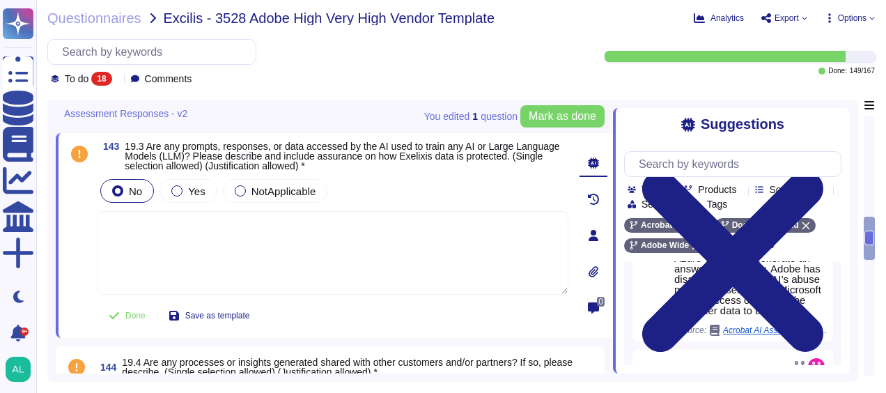
scroll to position [139, 0]
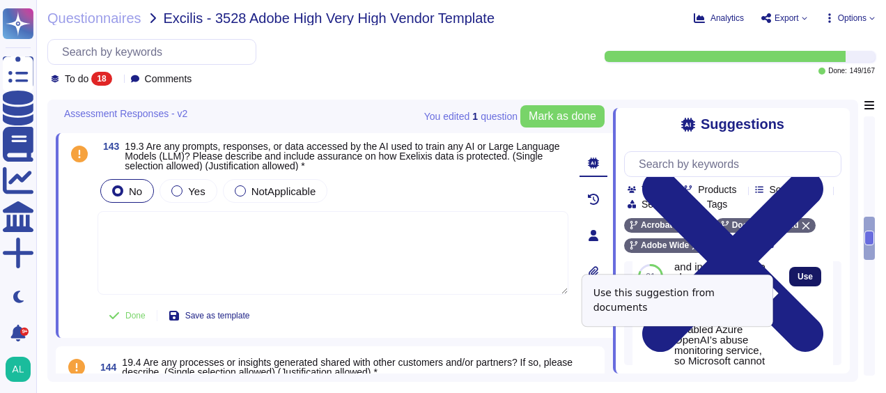
click at [801, 281] on span "Use" at bounding box center [805, 276] width 15 height 8
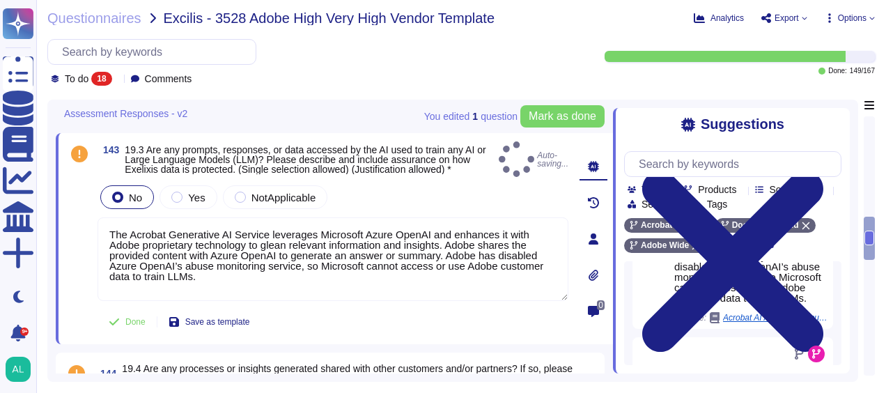
type textarea "The Acrobat Generative AI Service leverages Microsoft Azure OpenAI and enhances…"
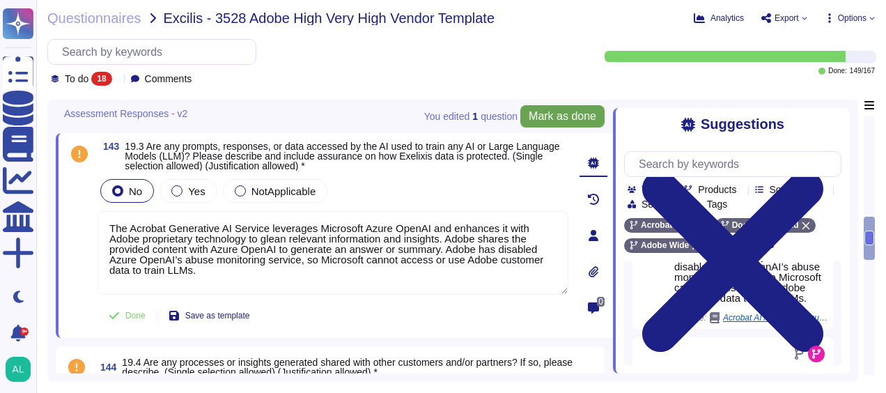
click at [559, 120] on span "Mark as done" at bounding box center [563, 116] width 68 height 11
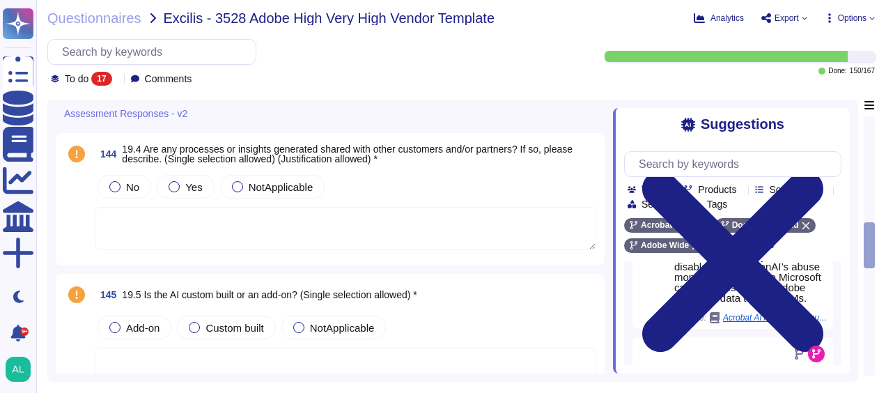
drag, startPoint x: 854, startPoint y: 15, endPoint x: 612, endPoint y: 13, distance: 242.5
click at [612, 13] on div "Questionnaires Excilis - 3528 Adobe High Very High Vendor Template" at bounding box center [363, 18] width 632 height 14
click at [870, 15] on icon at bounding box center [873, 18] width 6 height 6
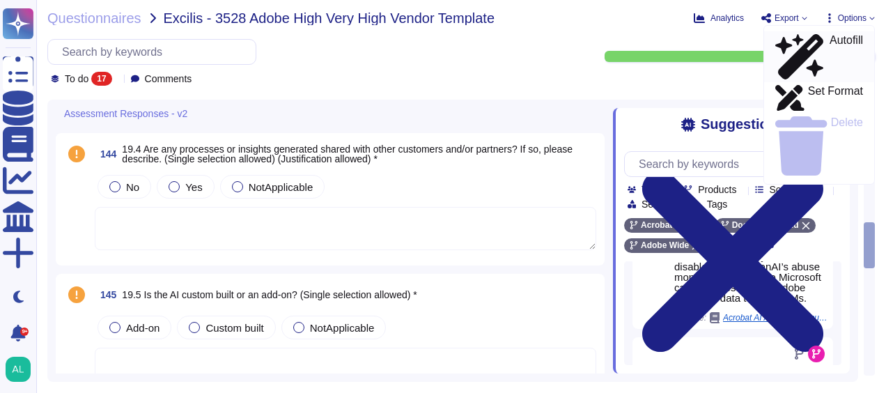
click at [788, 42] on div "Autofill" at bounding box center [819, 56] width 88 height 45
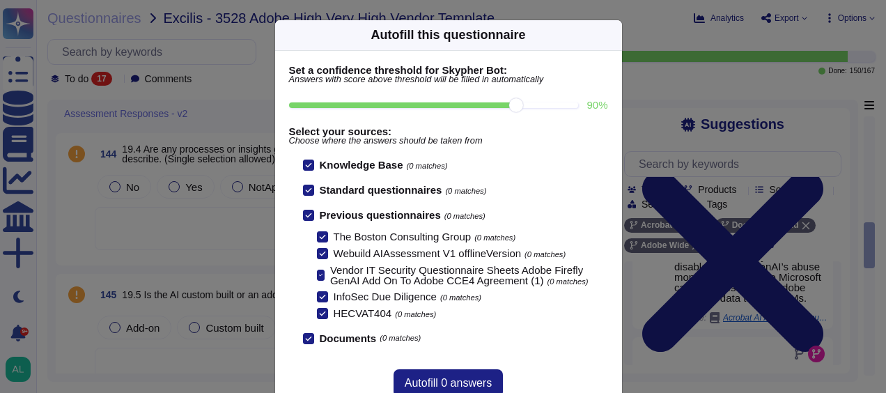
scroll to position [1, 0]
click at [476, 103] on input "80 %" at bounding box center [434, 105] width 290 height 6
type input "80"
click at [467, 373] on button "Autofill 14 answers" at bounding box center [448, 383] width 116 height 28
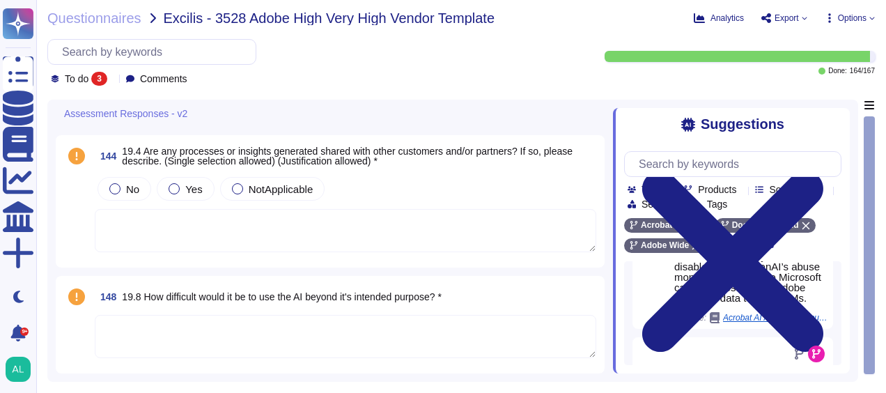
scroll to position [79, 0]
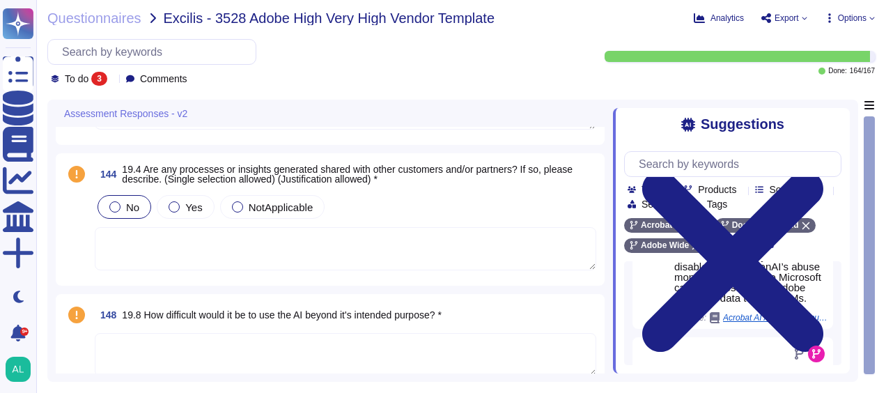
click at [130, 205] on span "No" at bounding box center [132, 207] width 13 height 12
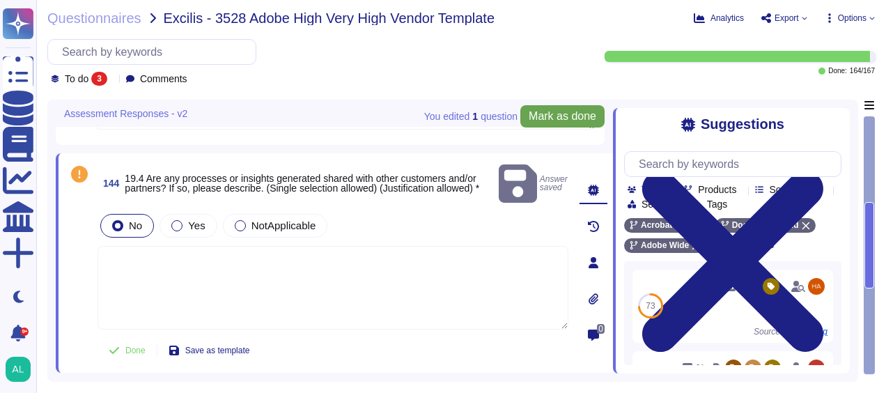
click at [569, 111] on span "Mark as done" at bounding box center [563, 116] width 68 height 11
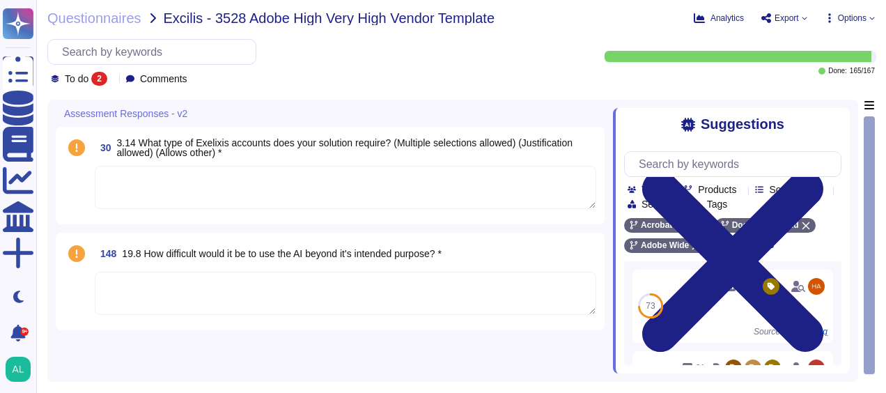
click at [437, 186] on textarea at bounding box center [346, 187] width 502 height 43
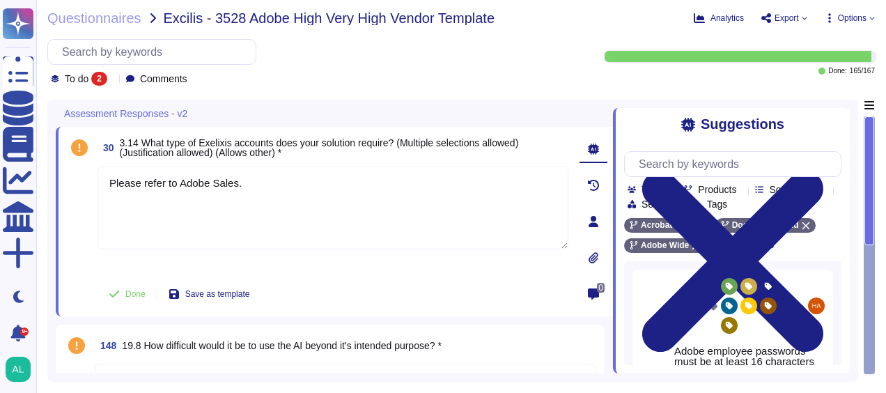
type textarea "Please refer to Adobe Sales."
click at [527, 291] on div "Done Save as template" at bounding box center [333, 294] width 471 height 28
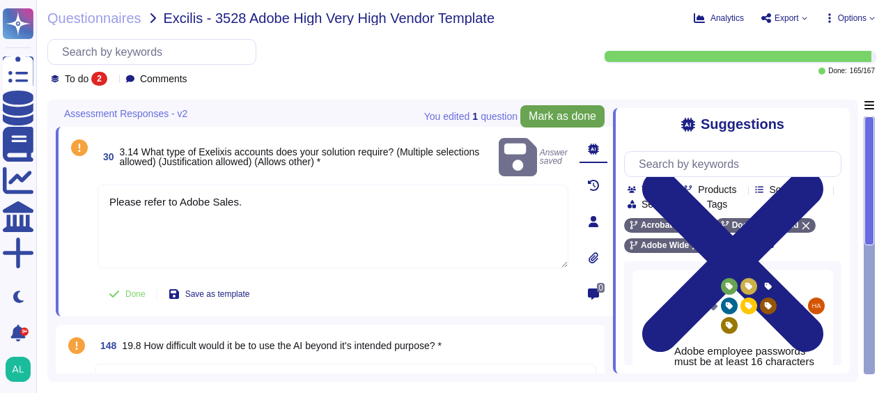
click at [550, 121] on span "Mark as done" at bounding box center [563, 116] width 68 height 11
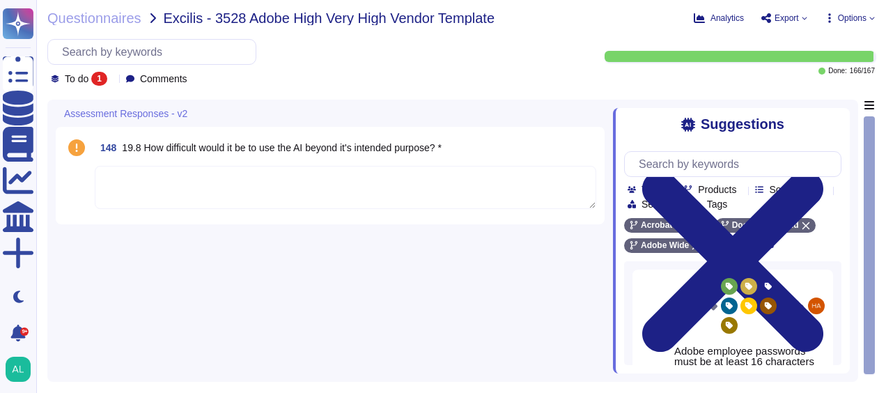
click at [343, 188] on textarea at bounding box center [346, 187] width 502 height 43
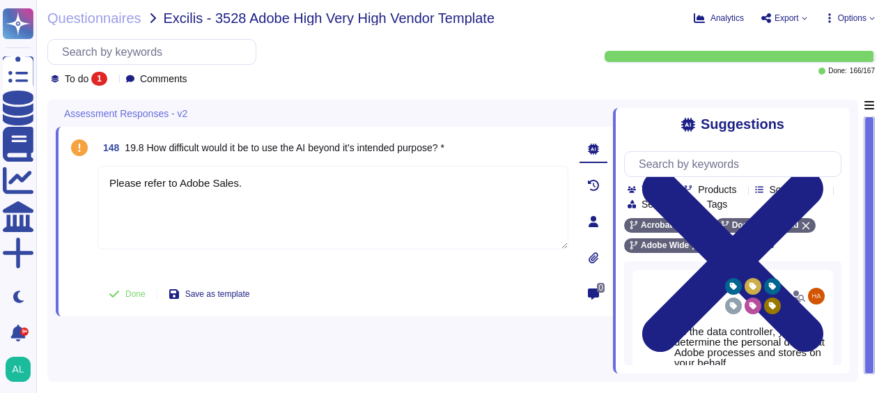
type textarea "Please refer to Adobe Sales."
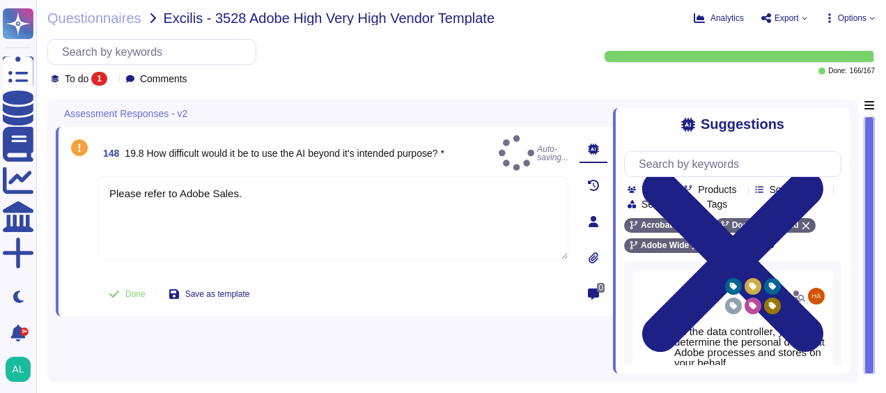
click at [502, 141] on div "148 19.8 How difficult would it be to use the AI beyond it's intended purpose? …" at bounding box center [333, 153] width 471 height 36
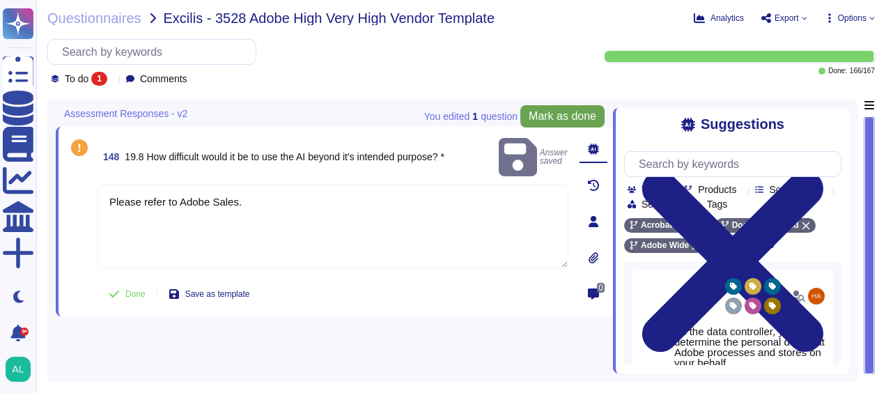
click at [554, 118] on span "Mark as done" at bounding box center [563, 116] width 68 height 11
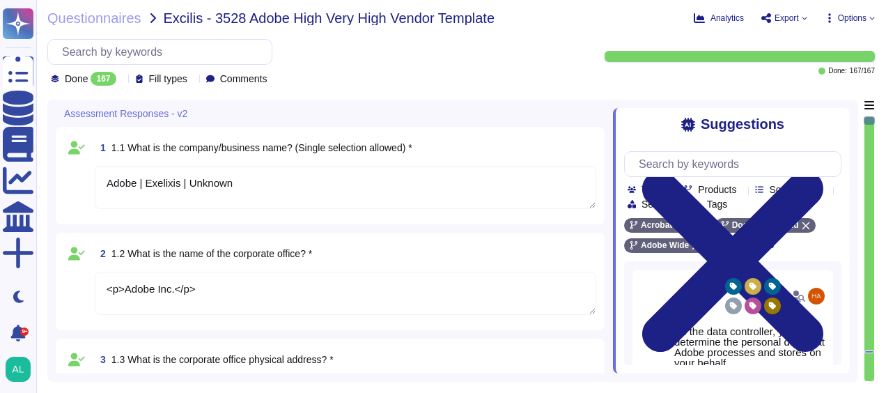
type textarea "Adobe | Exelixis | Unknown"
type textarea "<p>Adobe Inc.</p>"
type textarea "<p><span style="color: rgb(29, 28, 29);">[STREET_ADDRESS];&nbsp;</span></p><p><…"
click at [791, 21] on span "Export" at bounding box center [787, 18] width 24 height 8
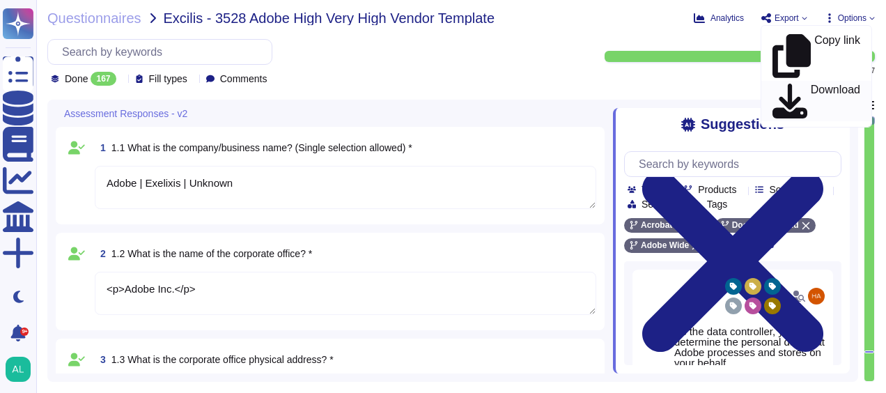
click at [785, 81] on link "Download" at bounding box center [817, 101] width 110 height 40
